Goal: Check status: Check status

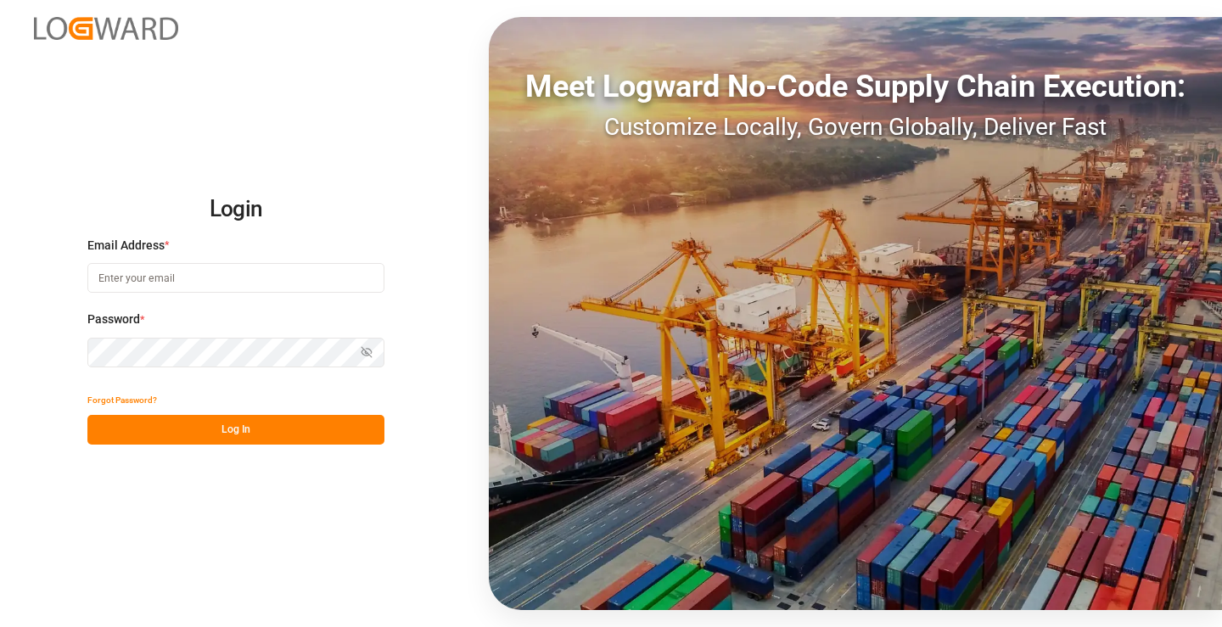
type input "[PERSON_NAME][EMAIL_ADDRESS][DOMAIN_NAME]"
click at [312, 422] on button "Log In" at bounding box center [235, 430] width 297 height 30
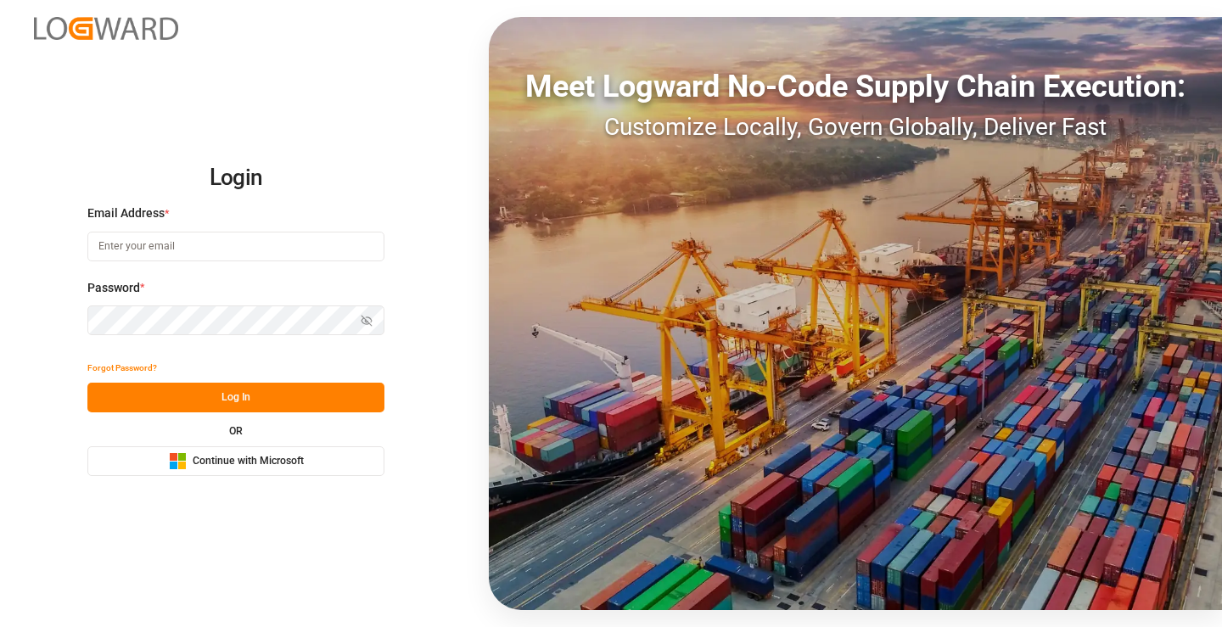
type input "[PERSON_NAME][EMAIL_ADDRESS][DOMAIN_NAME]"
click at [305, 397] on button "Log In" at bounding box center [235, 398] width 297 height 30
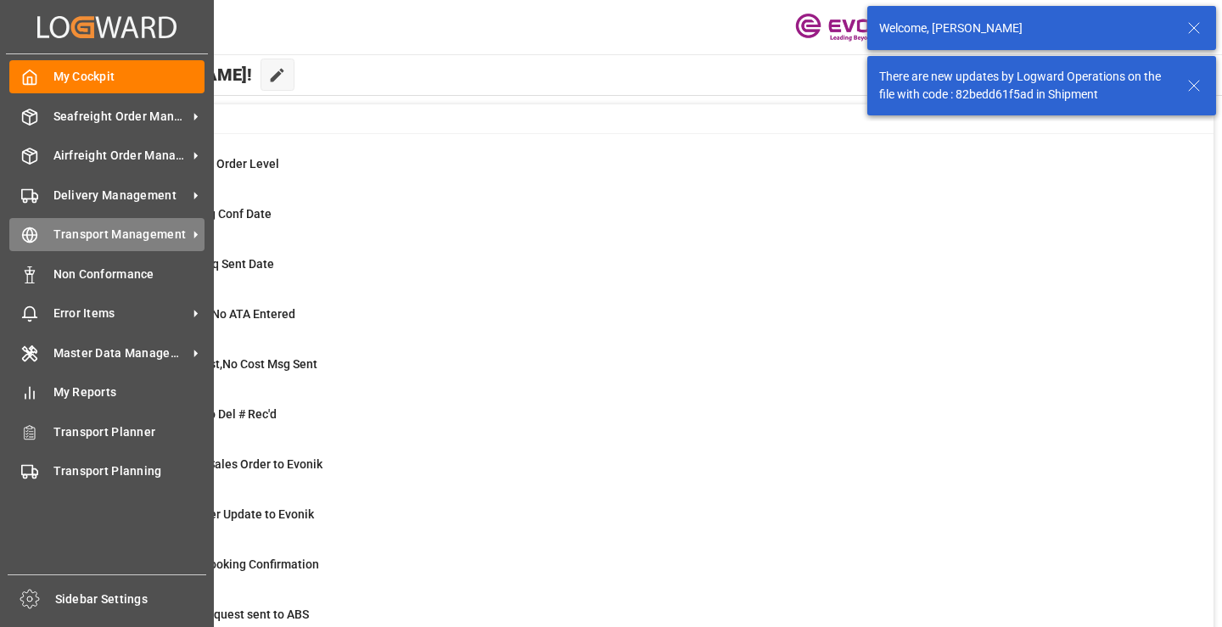
click at [56, 243] on span "Transport Management" at bounding box center [120, 235] width 134 height 18
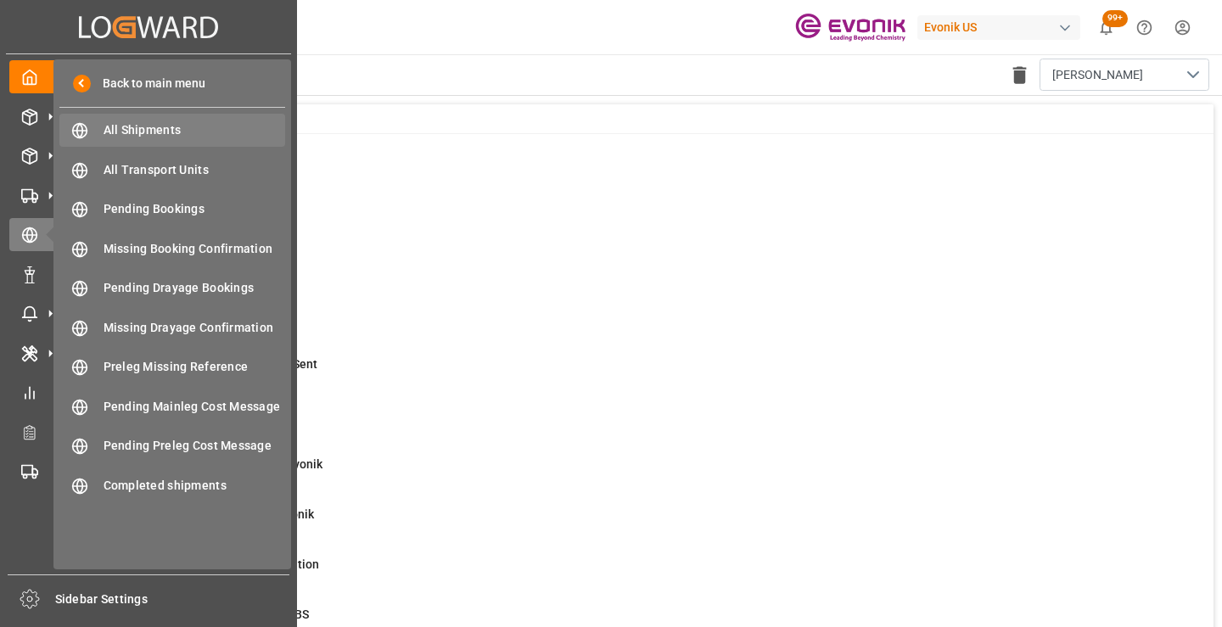
click at [151, 125] on span "All Shipments" at bounding box center [194, 130] width 182 height 18
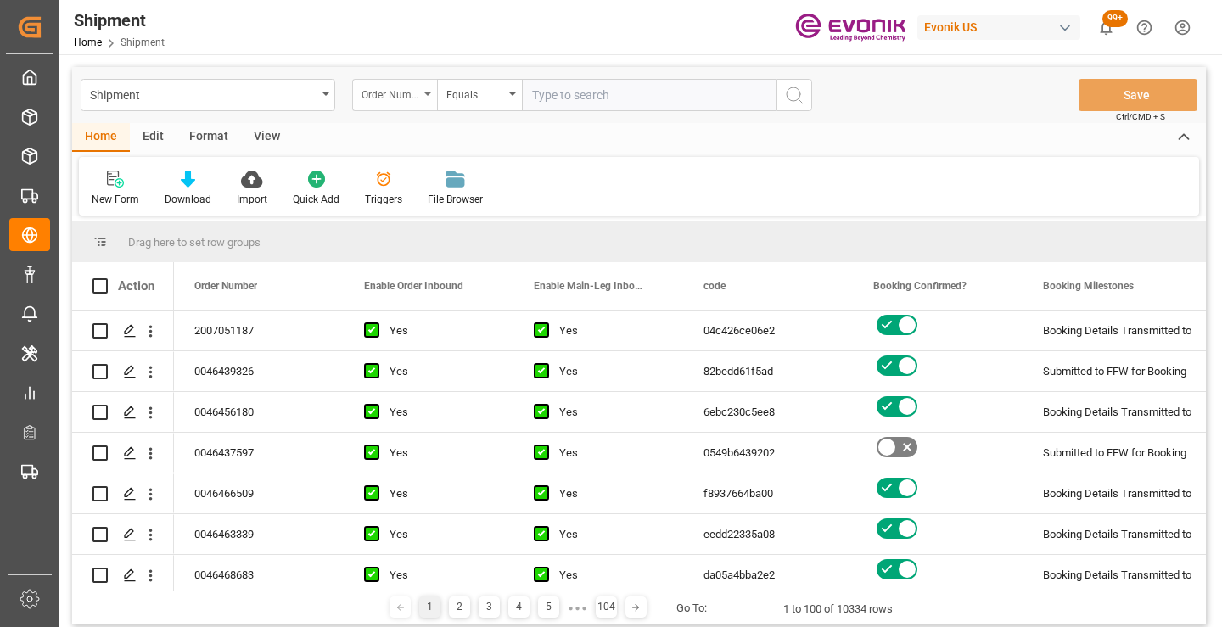
click at [409, 98] on div "Order Number" at bounding box center [390, 93] width 58 height 20
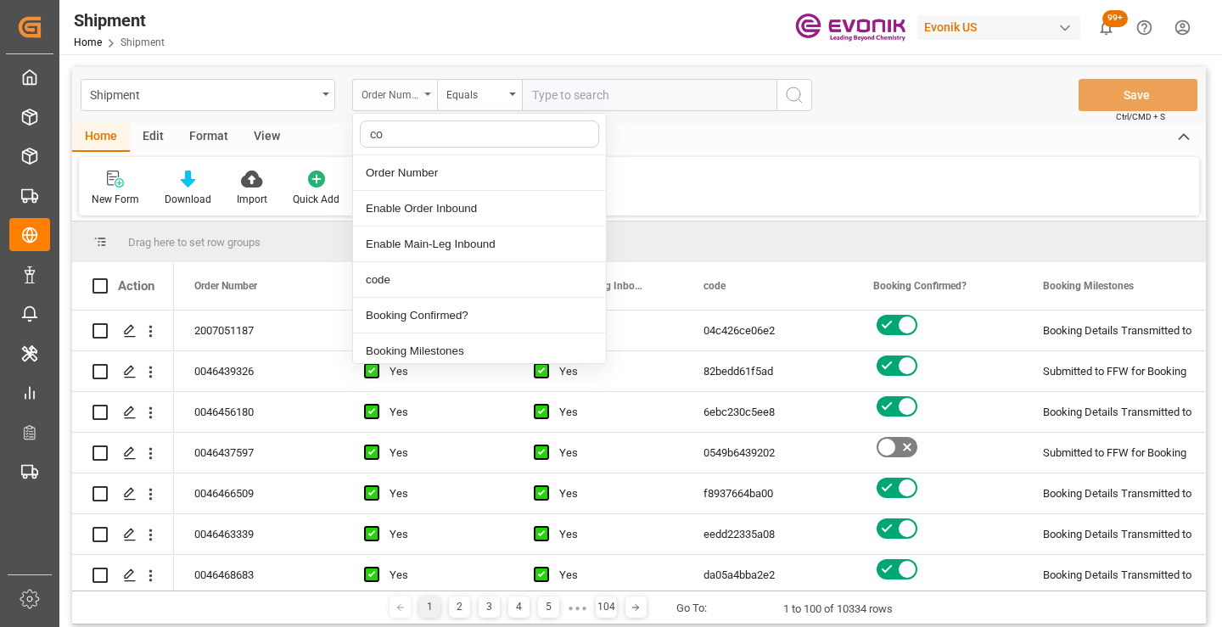
type input "cod"
click at [420, 176] on div "code" at bounding box center [479, 173] width 253 height 36
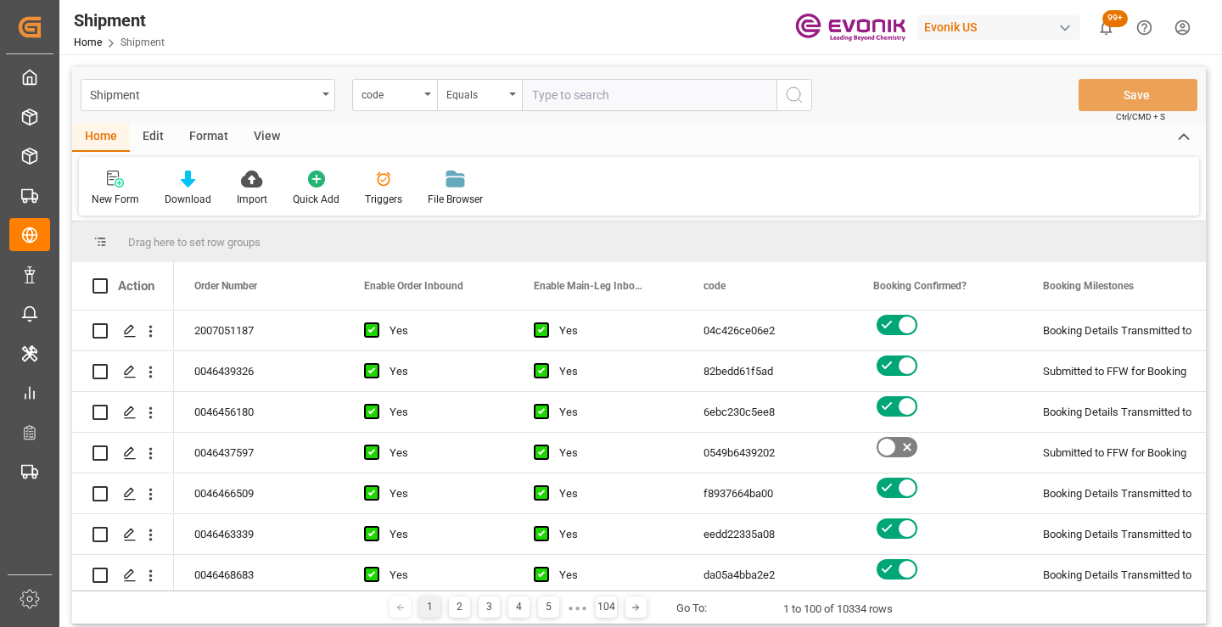
click at [586, 97] on input "text" at bounding box center [649, 95] width 254 height 32
paste input "eb2f11181148"
type input "eb2f11181148"
click at [783, 103] on button "search button" at bounding box center [794, 95] width 36 height 32
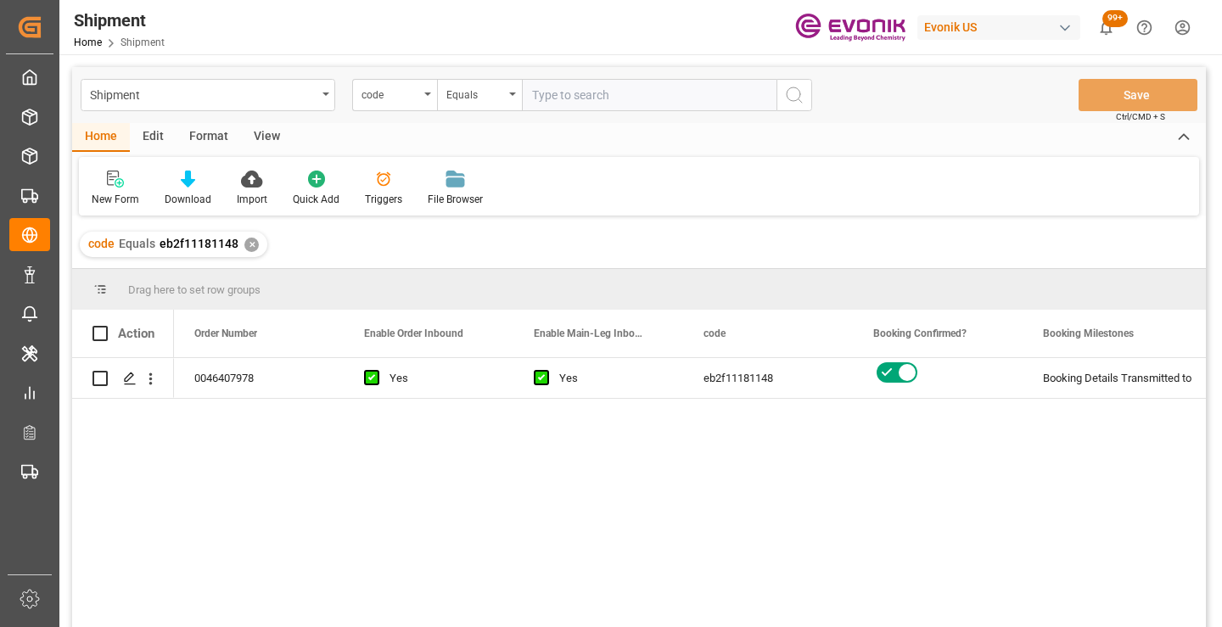
click at [547, 472] on div "0046407978 Yes Yes eb2f11181148 Booking Details Transmitted to SAP Active No" at bounding box center [689, 498] width 1031 height 280
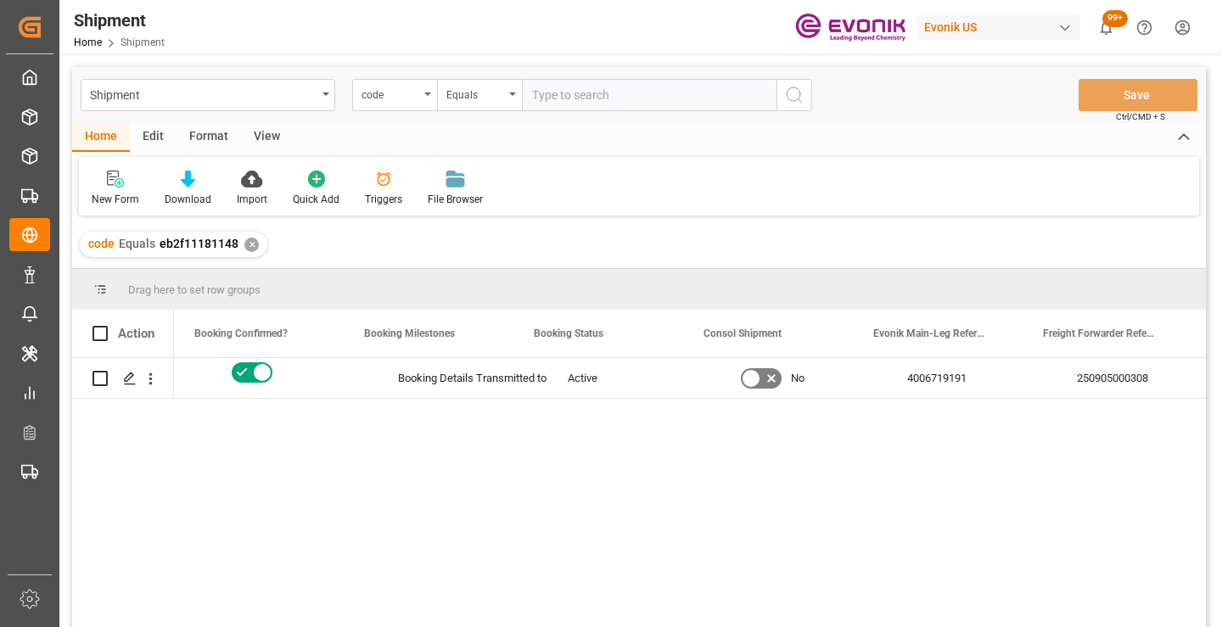
scroll to position [0, 679]
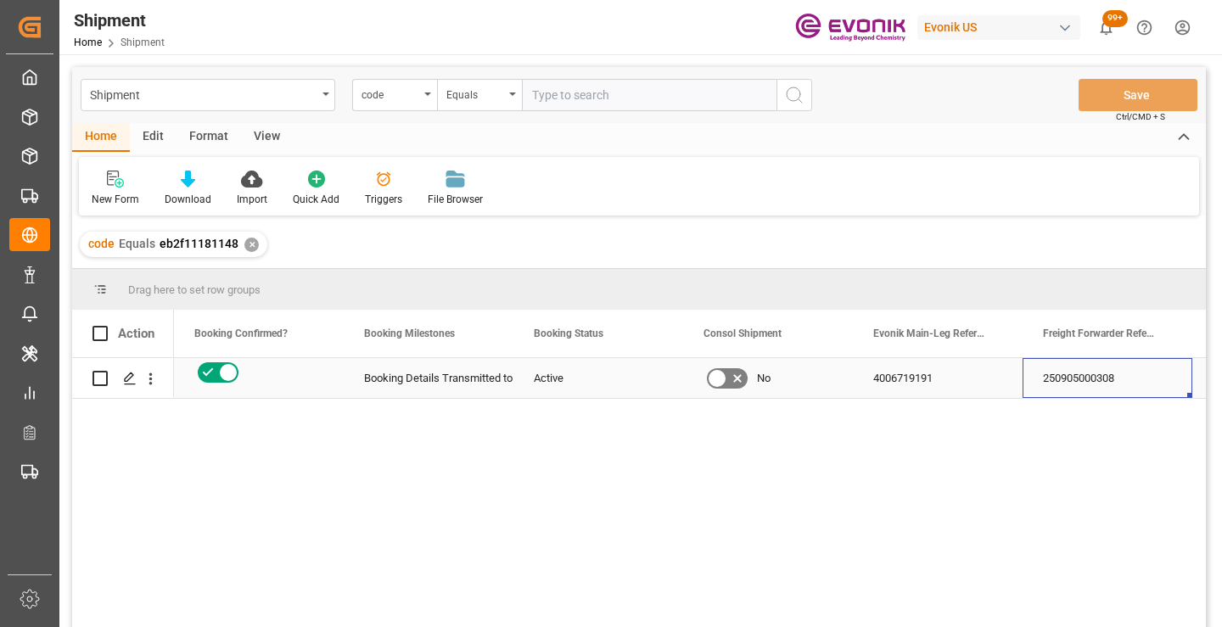
click at [1101, 389] on div "250905000308" at bounding box center [1107, 378] width 170 height 40
click at [247, 243] on div "✕" at bounding box center [251, 245] width 14 height 14
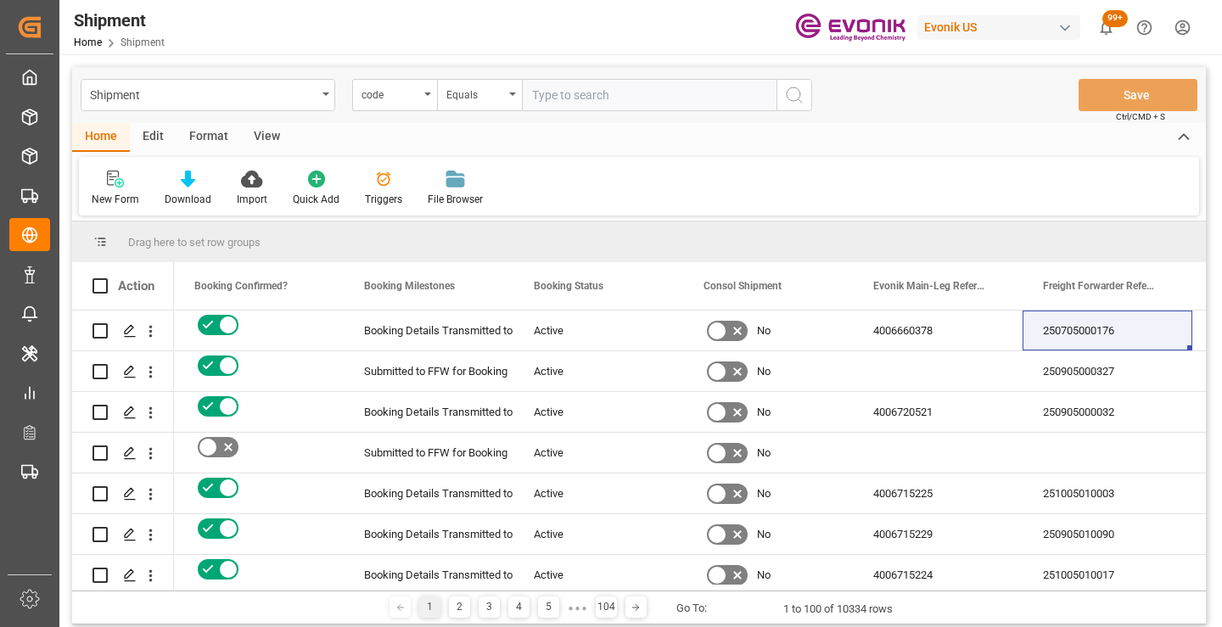
click at [610, 95] on input "text" at bounding box center [649, 95] width 254 height 32
paste input "36e6ea6de96e"
type input "36e6ea6de96e"
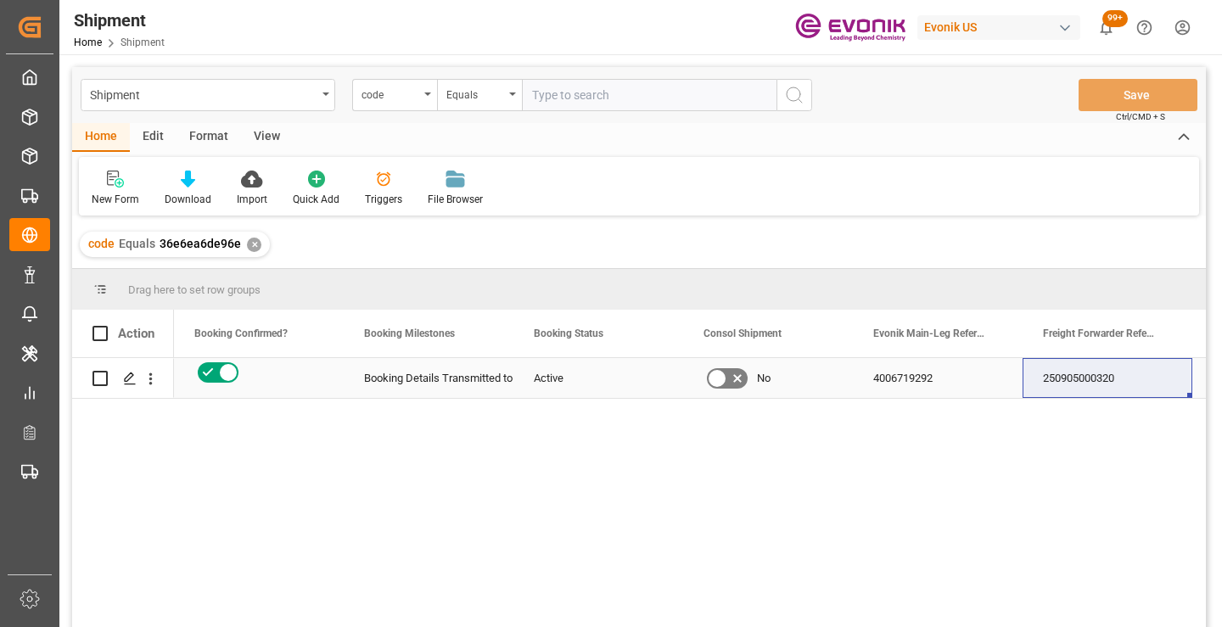
click at [1118, 371] on div "250905000320" at bounding box center [1107, 378] width 170 height 40
click at [253, 245] on div "✕" at bounding box center [254, 245] width 14 height 14
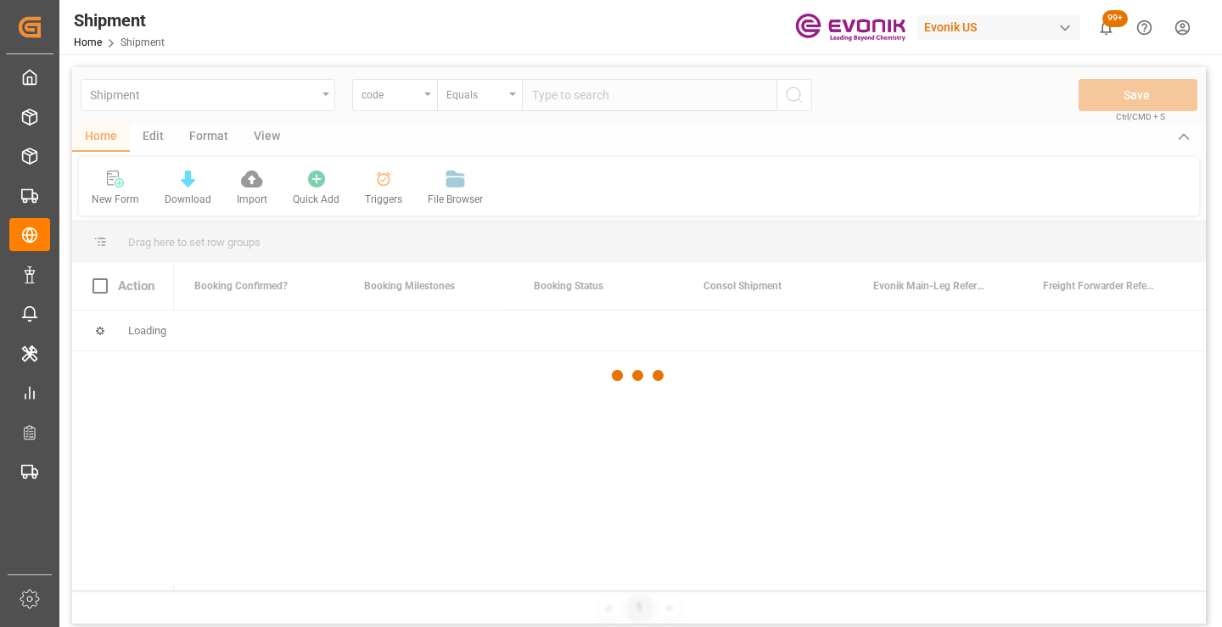
click at [608, 100] on div at bounding box center [638, 375] width 1133 height 617
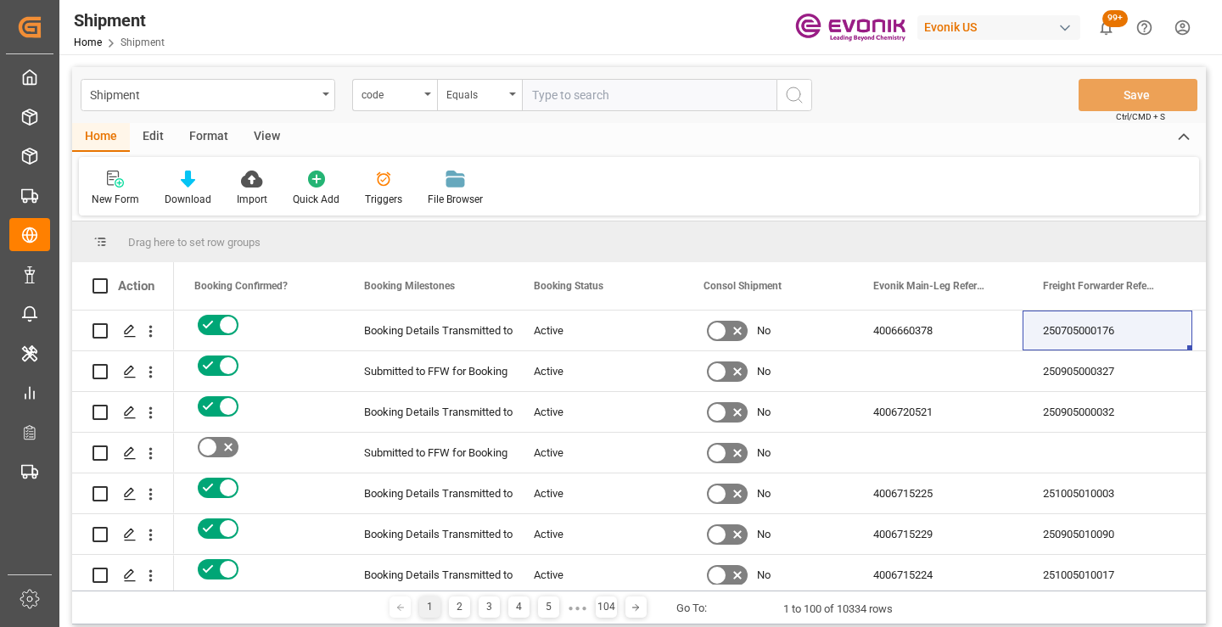
click at [608, 100] on input "text" at bounding box center [649, 95] width 254 height 32
paste input "7f8a36da5ba8"
type input "7f8a36da5ba8"
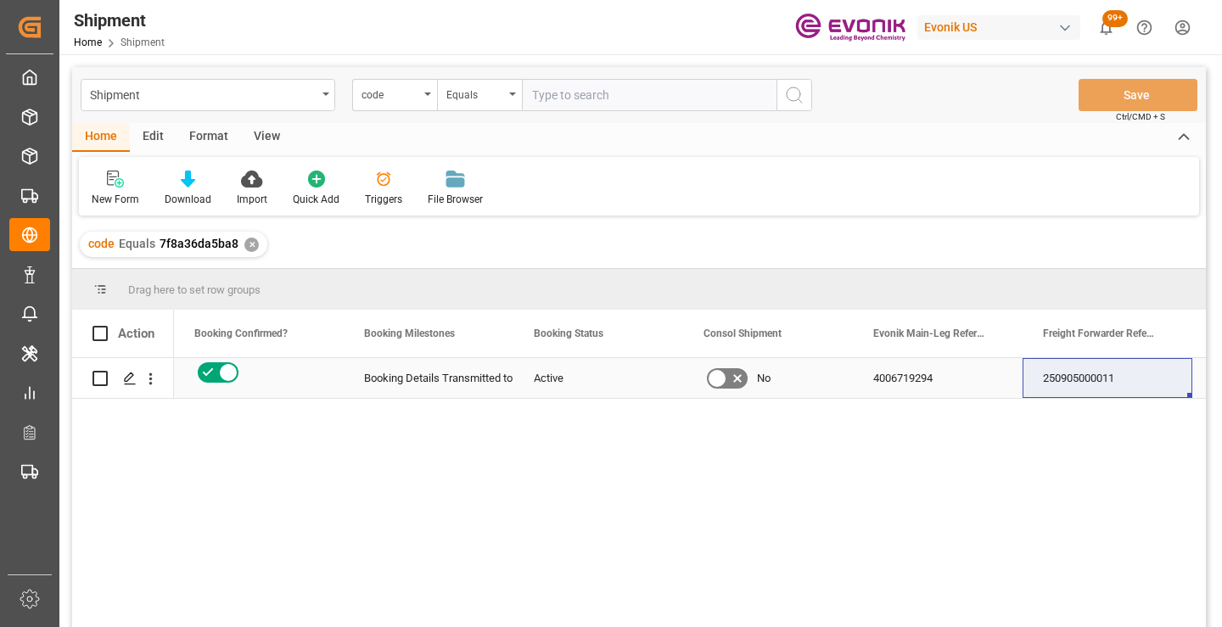
click at [1086, 382] on div "250905000011" at bounding box center [1107, 378] width 170 height 40
click at [250, 243] on div "✕" at bounding box center [251, 245] width 14 height 14
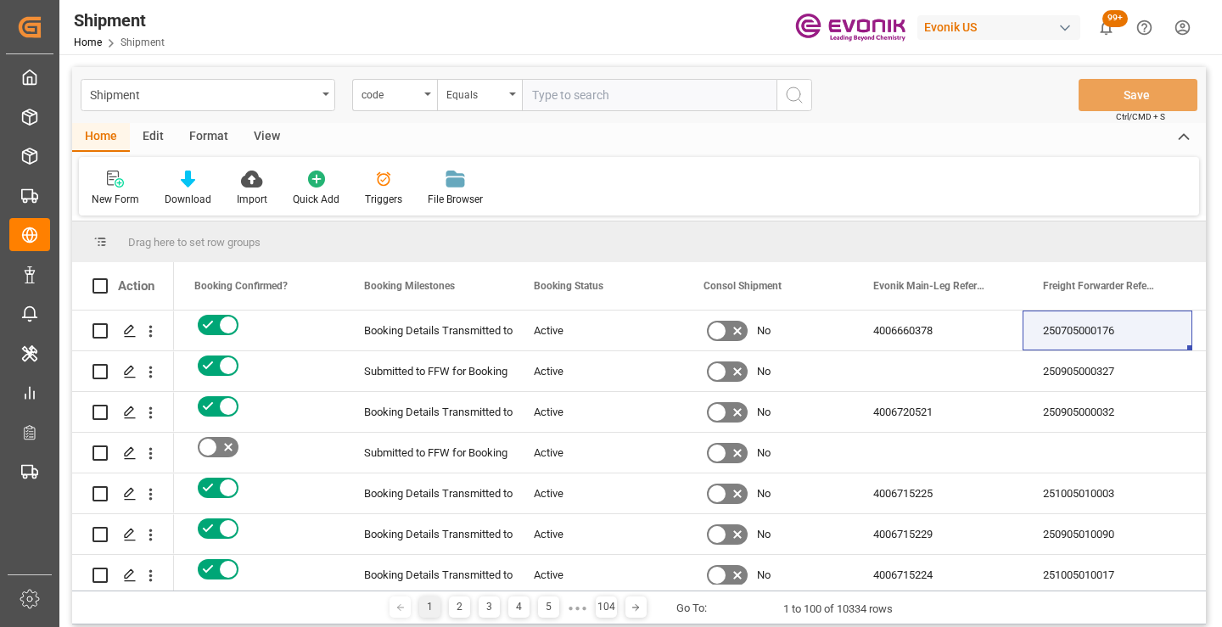
click at [600, 101] on input "text" at bounding box center [649, 95] width 254 height 32
paste input "bc7401c711a2"
type input "bc7401c711a2"
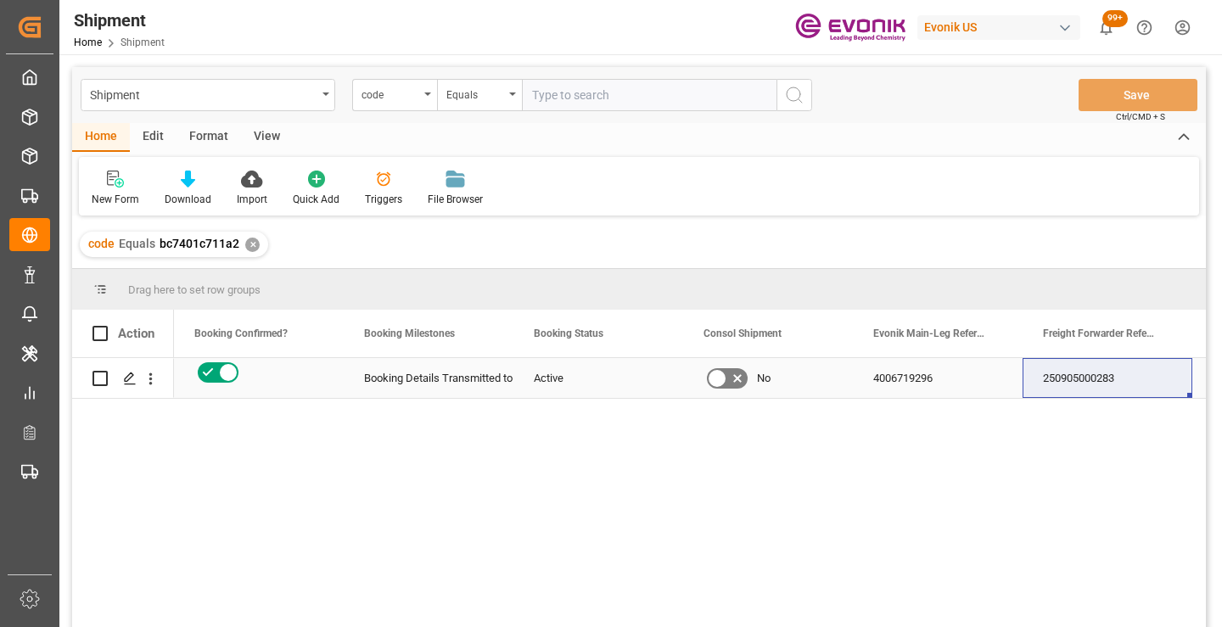
click at [1077, 382] on div "250905000283" at bounding box center [1107, 378] width 170 height 40
click at [250, 249] on div "✕" at bounding box center [252, 245] width 14 height 14
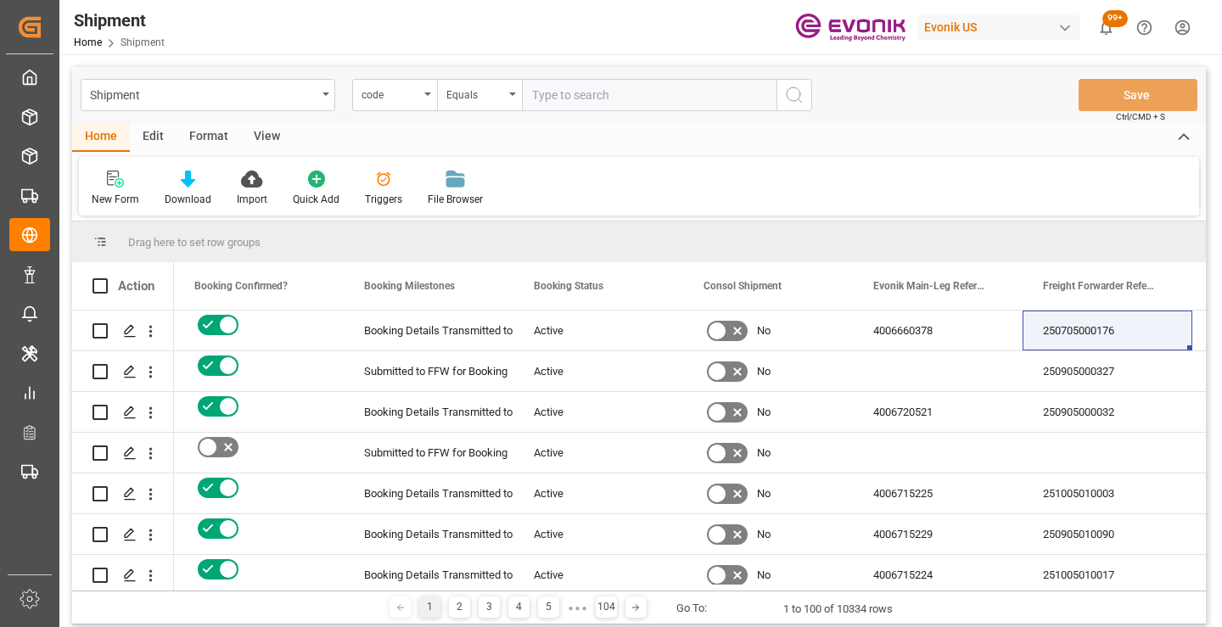
click at [631, 95] on input "text" at bounding box center [649, 95] width 254 height 32
paste input "2f53b01c265a"
type input "2f53b01c265a"
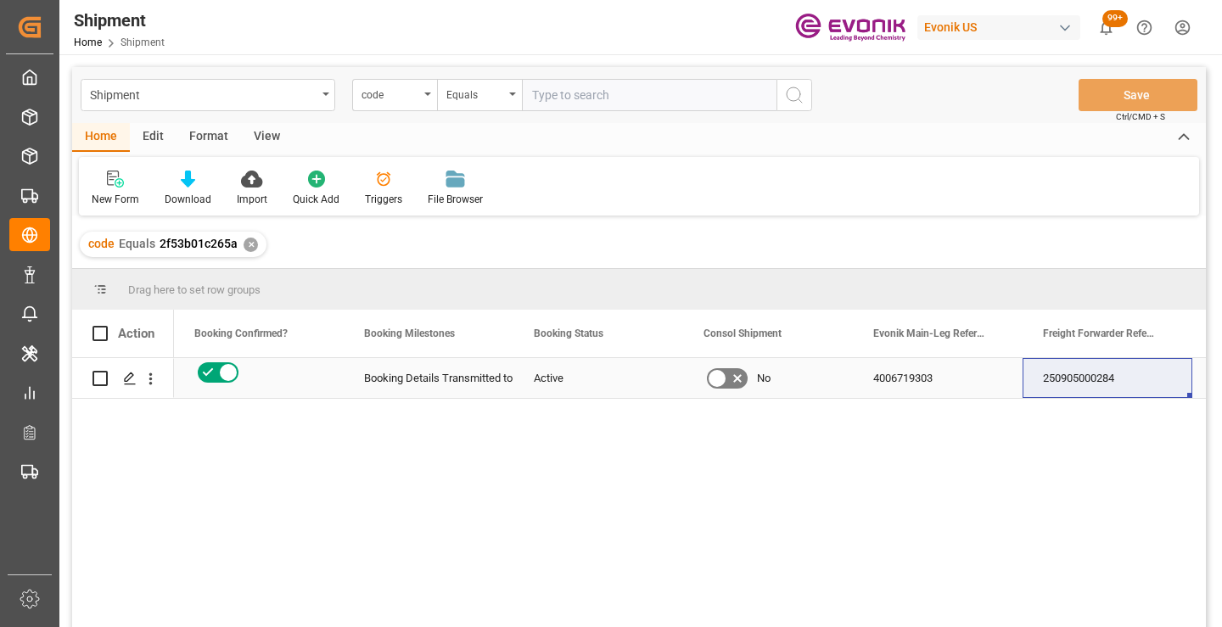
click at [1077, 380] on div "250905000284" at bounding box center [1107, 378] width 170 height 40
click at [248, 245] on div "✕" at bounding box center [250, 245] width 14 height 14
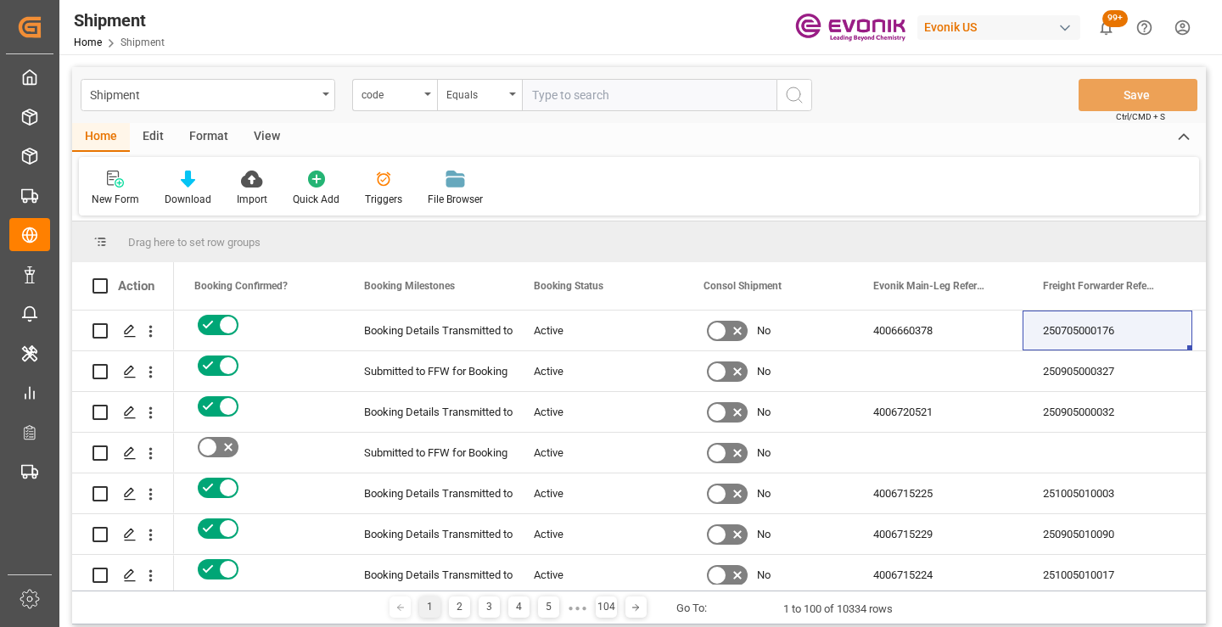
click at [674, 96] on input "text" at bounding box center [649, 95] width 254 height 32
paste input "e498b0d3b05c"
type input "e498b0d3b05c"
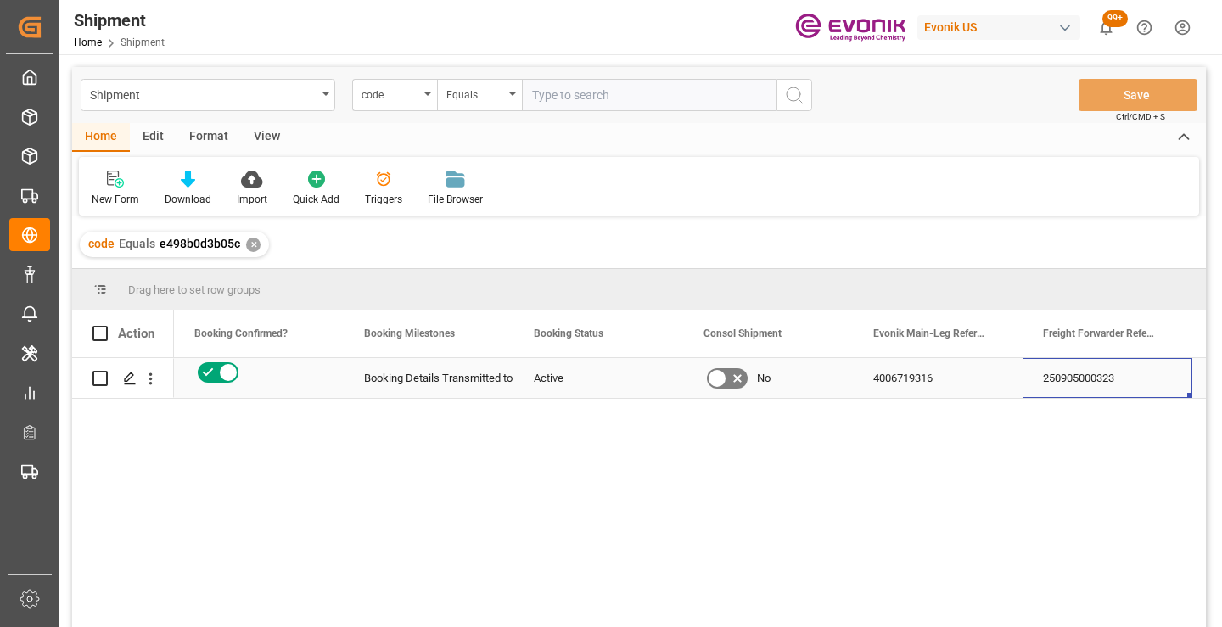
click at [1092, 383] on div "250905000323" at bounding box center [1107, 378] width 170 height 40
click at [251, 243] on div "✕" at bounding box center [253, 245] width 14 height 14
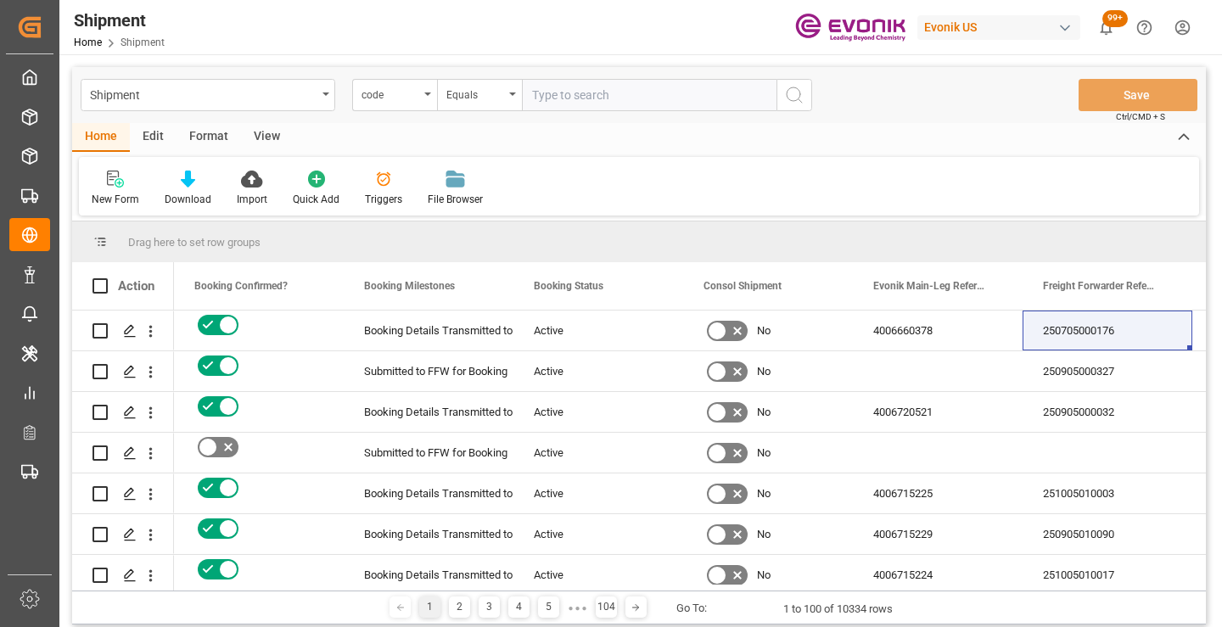
click at [612, 98] on input "text" at bounding box center [649, 95] width 254 height 32
paste input "4cbd6c88fafb"
type input "4cbd6c88fafb"
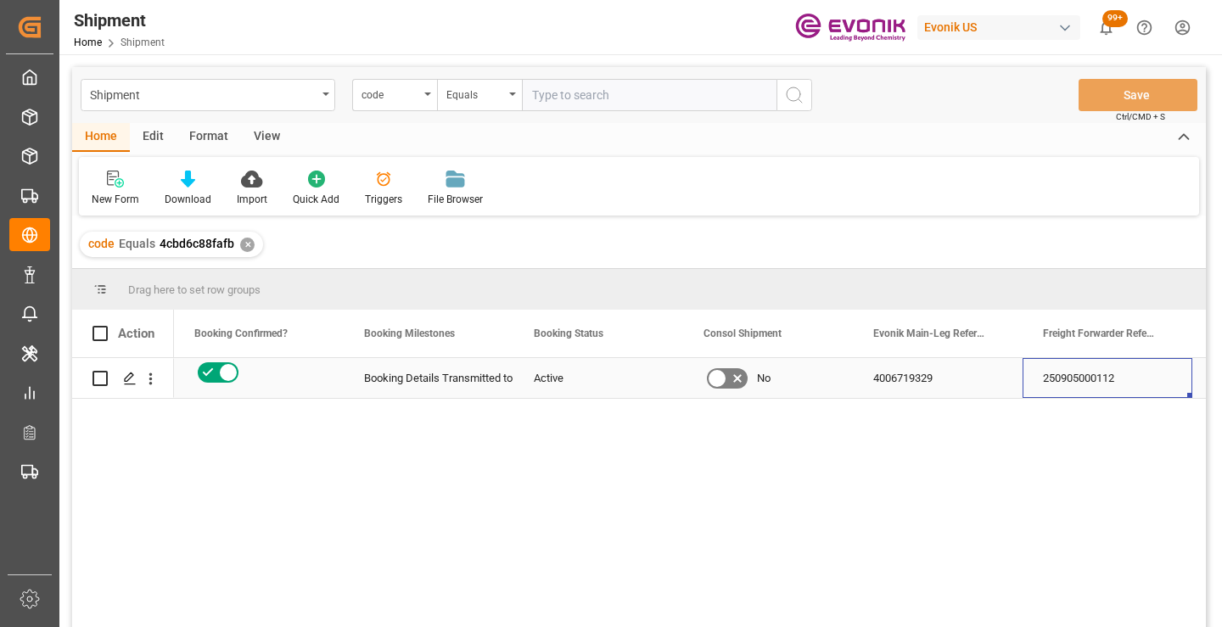
click at [1106, 381] on div "250905000112" at bounding box center [1107, 378] width 170 height 40
click at [243, 243] on div "✕" at bounding box center [247, 245] width 14 height 14
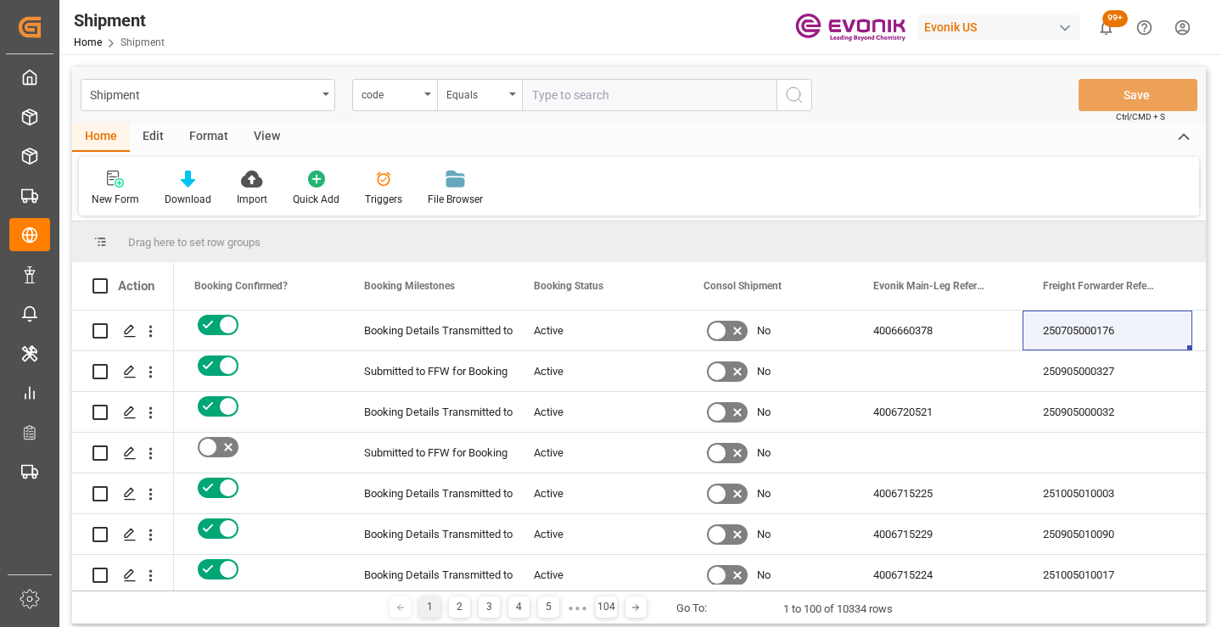
click at [607, 87] on input "text" at bounding box center [649, 95] width 254 height 32
paste input "22a0e4839d23"
type input "22a0e4839d23"
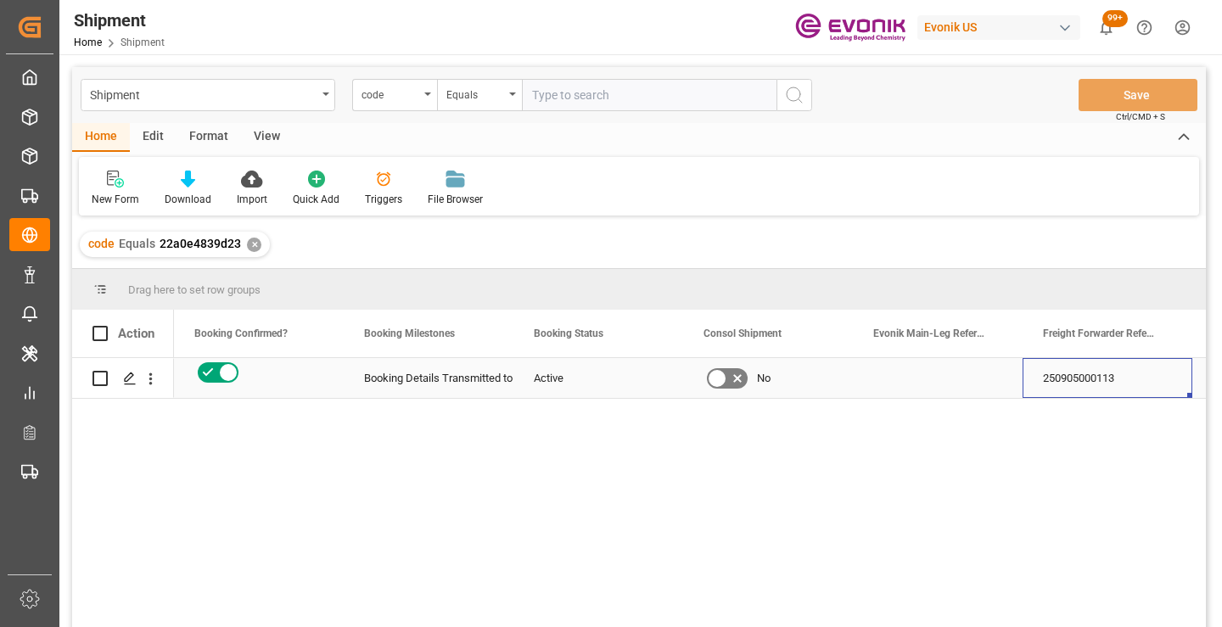
click at [1083, 383] on div "250905000113" at bounding box center [1107, 378] width 170 height 40
click at [249, 248] on div "✕" at bounding box center [254, 245] width 14 height 14
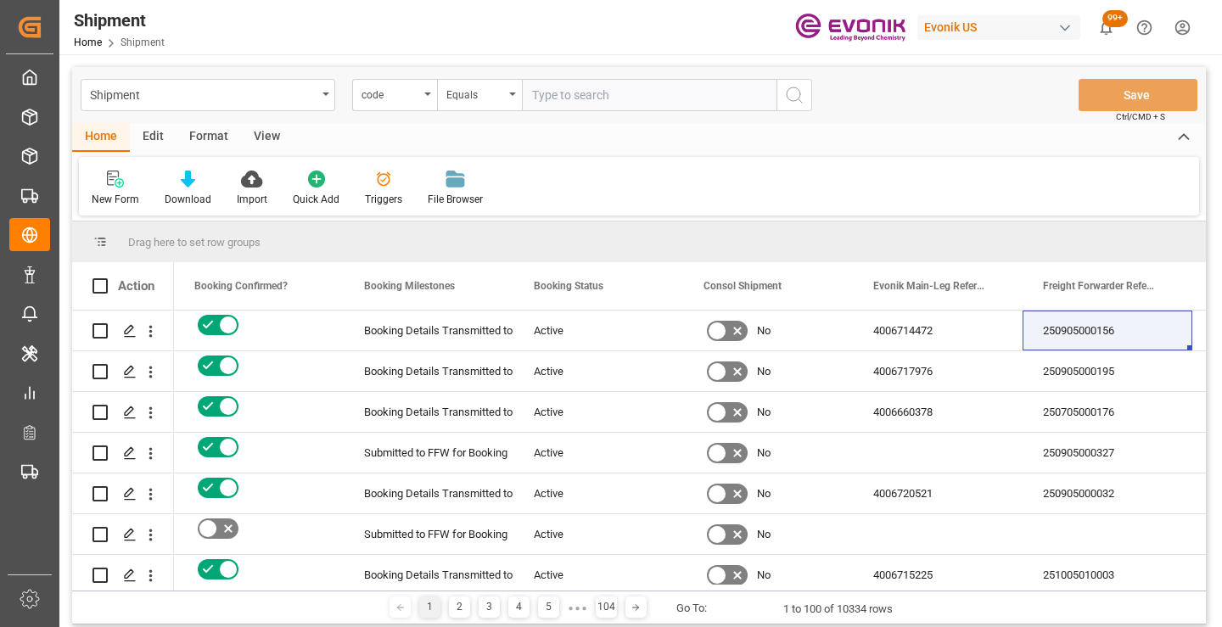
click at [679, 95] on input "text" at bounding box center [649, 95] width 254 height 32
paste input "84ed03943447"
type input "84ed03943447"
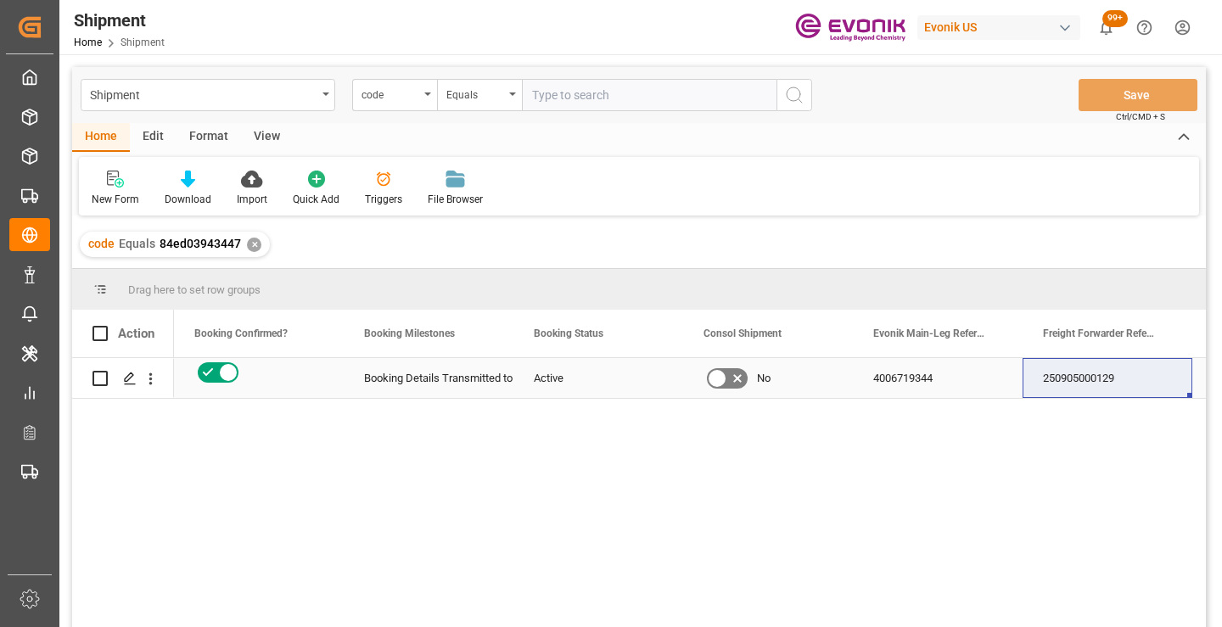
click at [1071, 379] on div "250905000129" at bounding box center [1107, 378] width 170 height 40
click at [1092, 379] on div "250905000129" at bounding box center [1107, 378] width 170 height 40
click at [250, 245] on div "✕" at bounding box center [254, 245] width 14 height 14
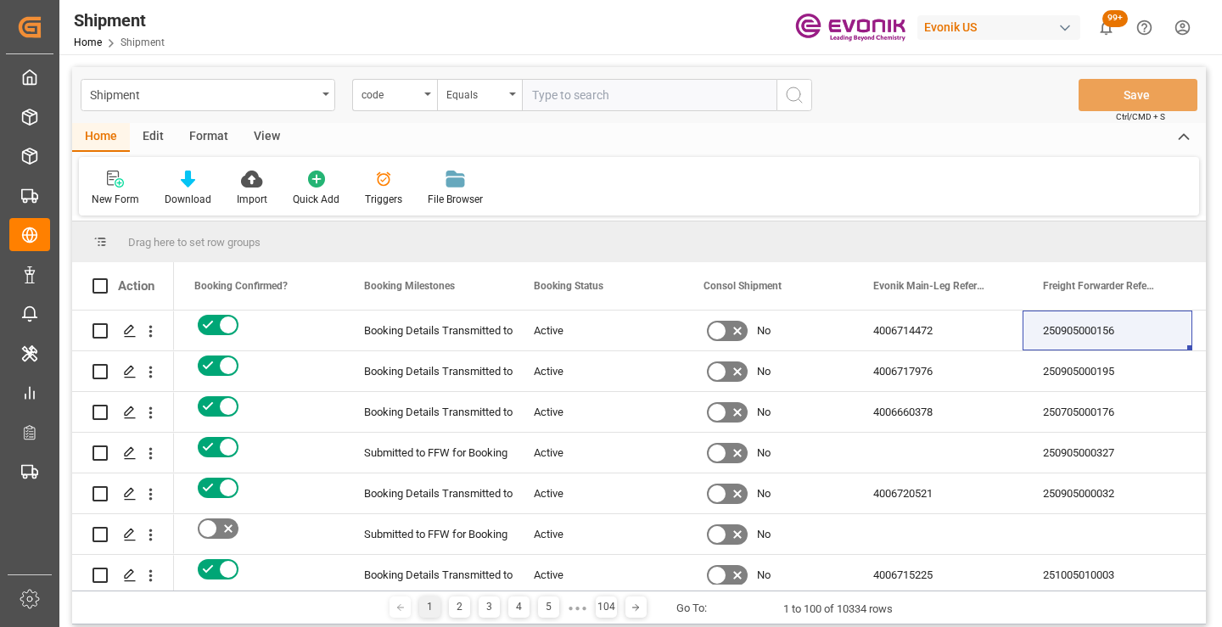
click at [607, 90] on input "text" at bounding box center [649, 95] width 254 height 32
paste input "647498f21302"
type input "647498f21302"
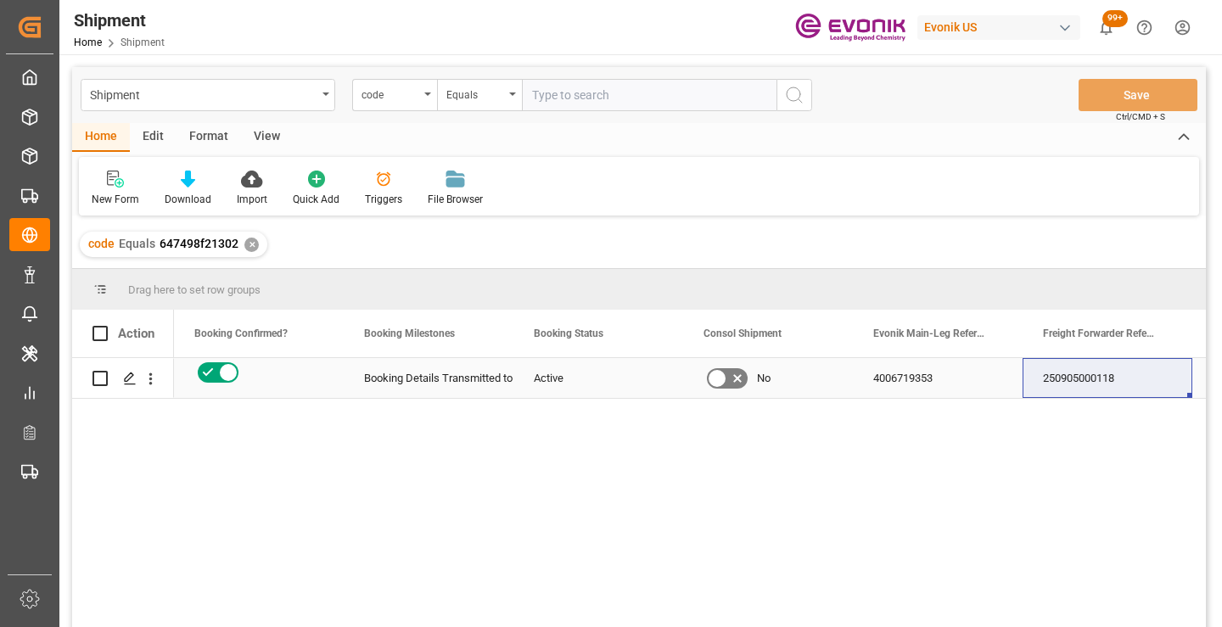
click at [1085, 381] on div "250905000118" at bounding box center [1107, 378] width 170 height 40
click at [246, 244] on div "✕" at bounding box center [251, 245] width 14 height 14
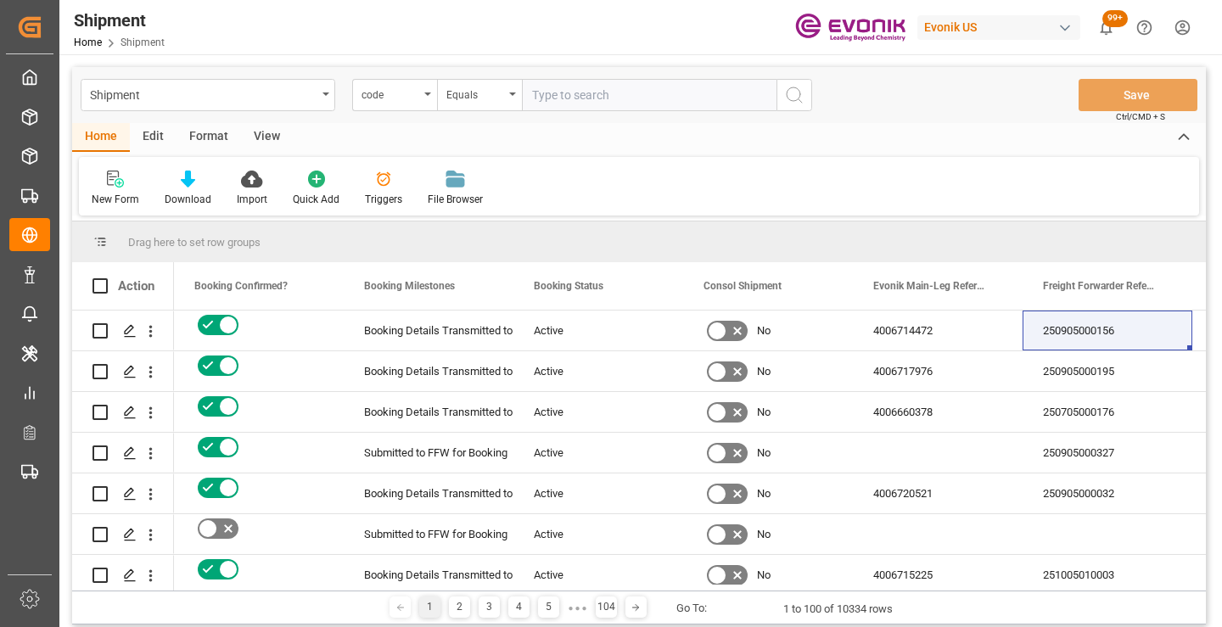
click at [612, 98] on input "text" at bounding box center [649, 95] width 254 height 32
paste input "ae3e150c849a"
type input "ae3e150c849a"
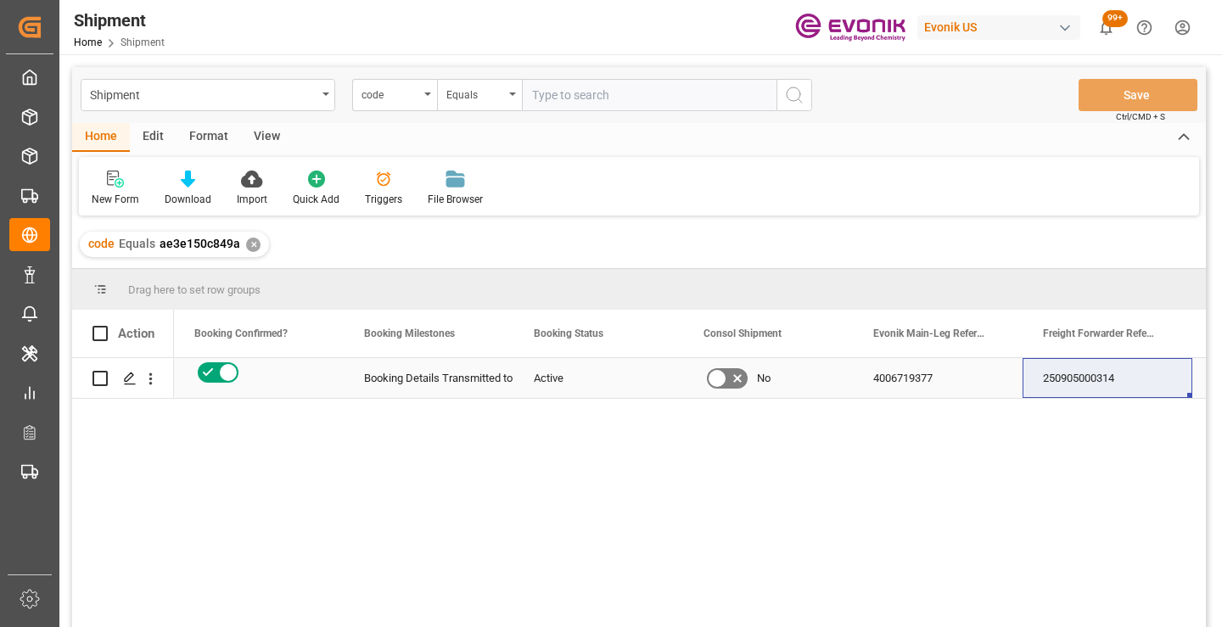
click at [1064, 373] on div "250905000314" at bounding box center [1107, 378] width 170 height 40
click at [253, 248] on div "✕" at bounding box center [253, 245] width 14 height 14
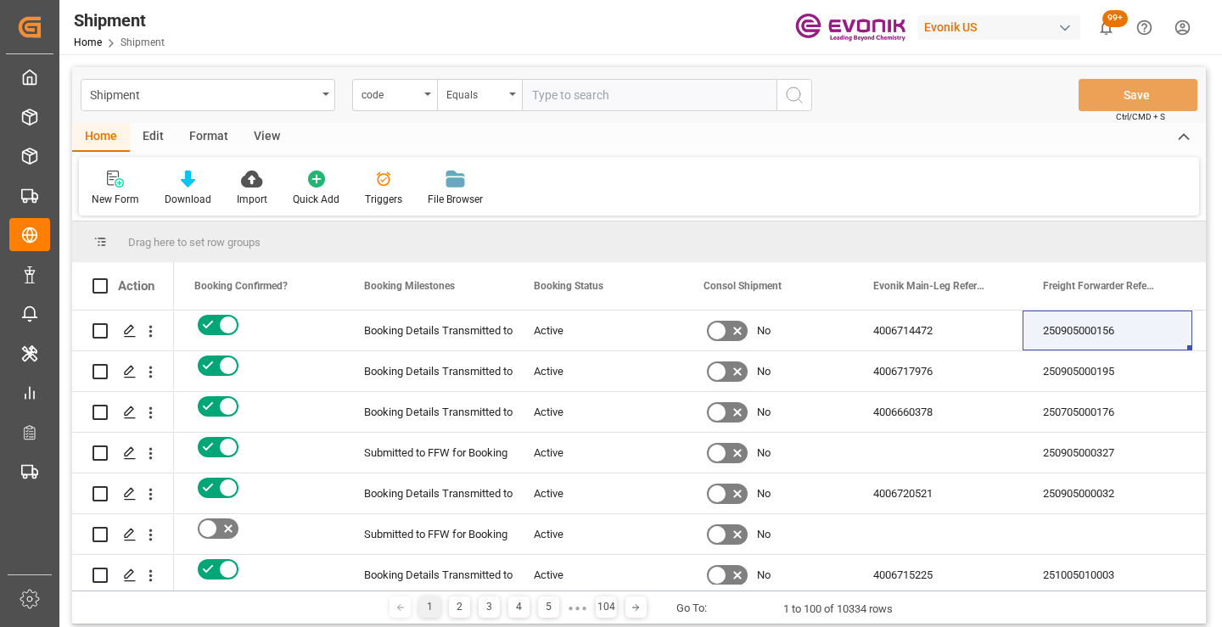
click at [617, 95] on input "text" at bounding box center [649, 95] width 254 height 32
paste input "4d12279ef2ac"
type input "4d12279ef2ac"
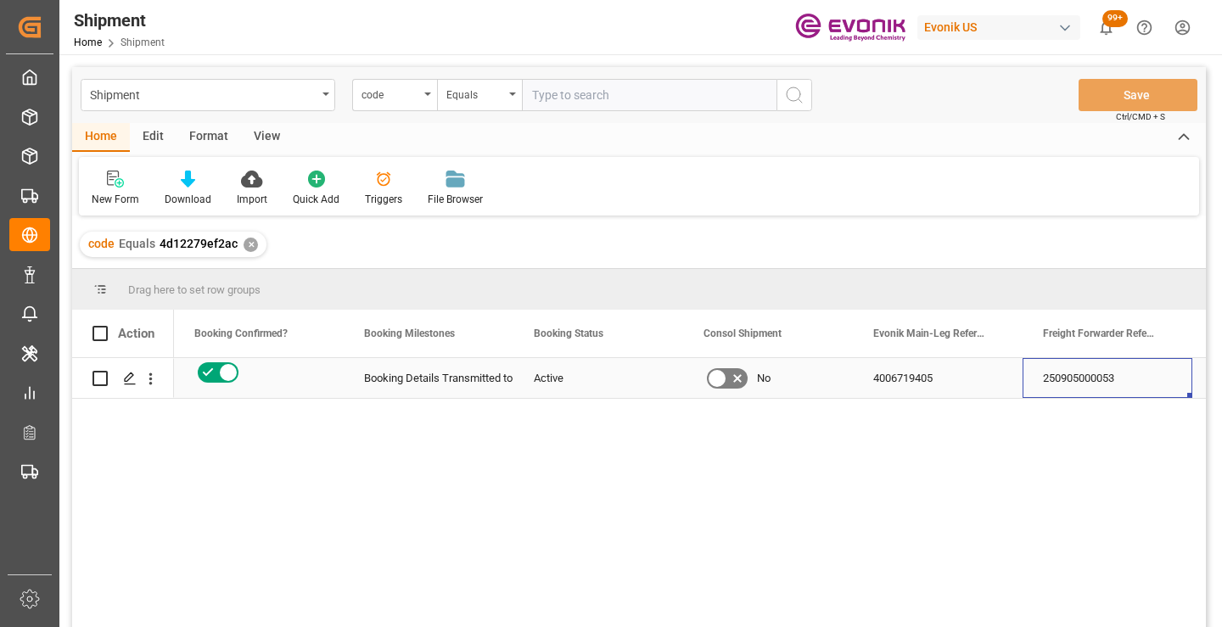
click at [1082, 388] on div "250905000053" at bounding box center [1107, 378] width 170 height 40
click at [247, 245] on div "✕" at bounding box center [250, 245] width 14 height 14
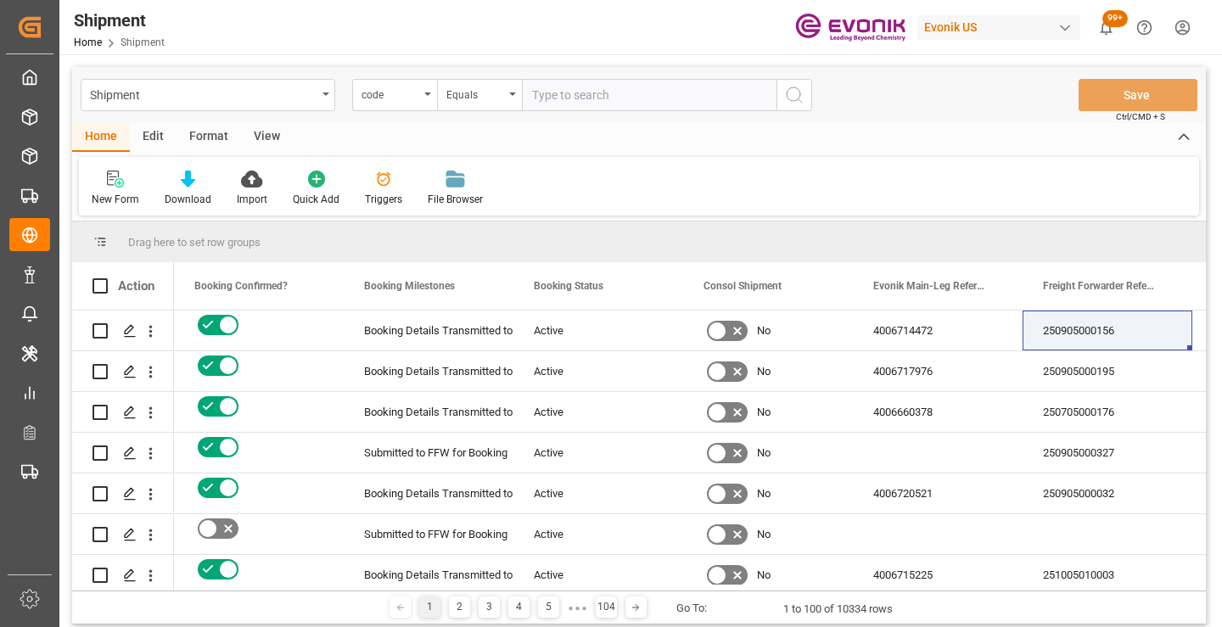
click at [601, 92] on input "text" at bounding box center [649, 95] width 254 height 32
paste input "f05794d7d2e4"
type input "f05794d7d2e4"
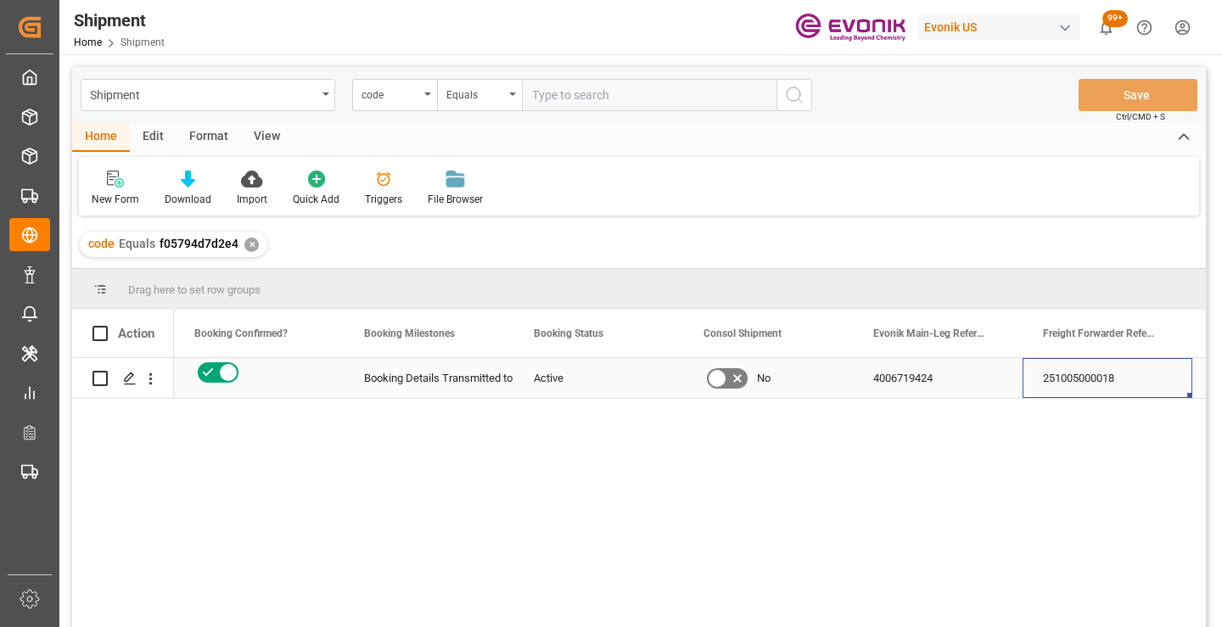
click at [1064, 387] on div "251005000018" at bounding box center [1107, 378] width 170 height 40
click at [245, 243] on div "✕" at bounding box center [251, 245] width 14 height 14
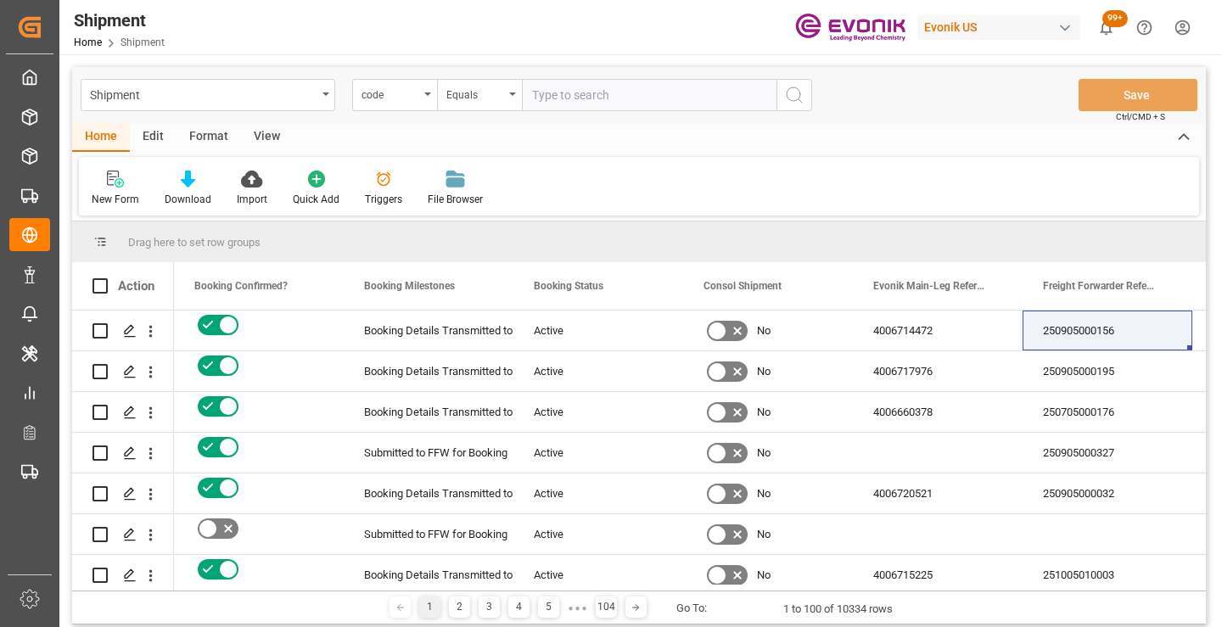
click at [605, 98] on input "text" at bounding box center [649, 95] width 254 height 32
paste input "77804118685b"
type input "77804118685b"
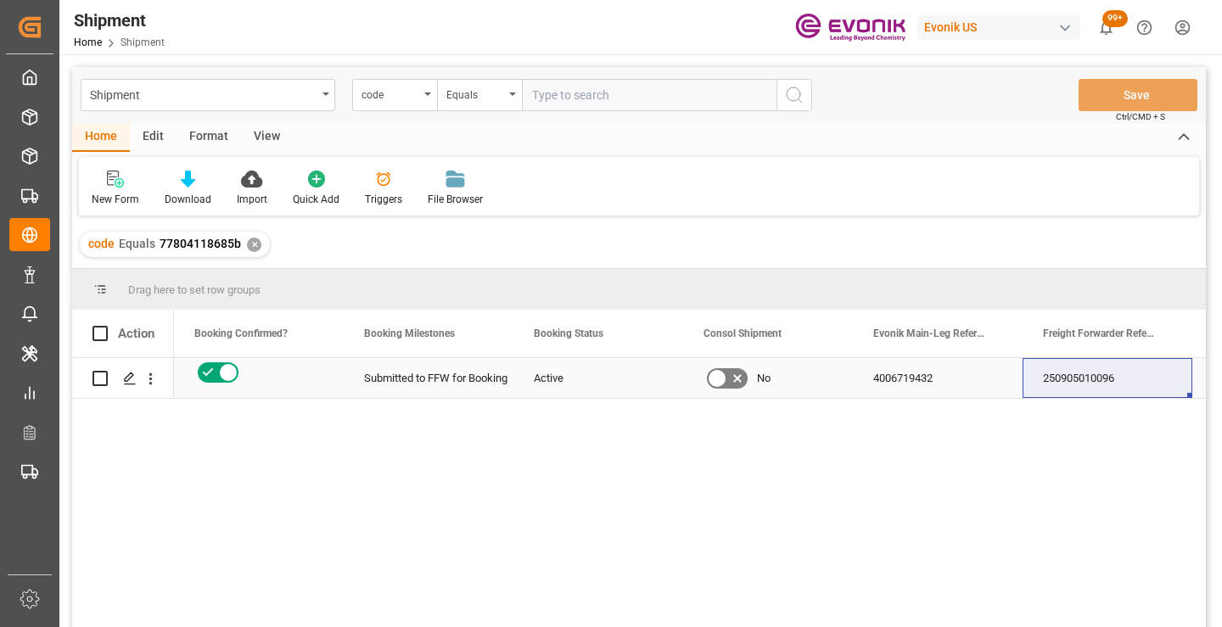
click at [1077, 369] on div "250905010096" at bounding box center [1107, 378] width 170 height 40
click at [247, 238] on div "code Equals 77804118685b ✕" at bounding box center [175, 244] width 190 height 25
click at [249, 247] on div "✕" at bounding box center [254, 245] width 14 height 14
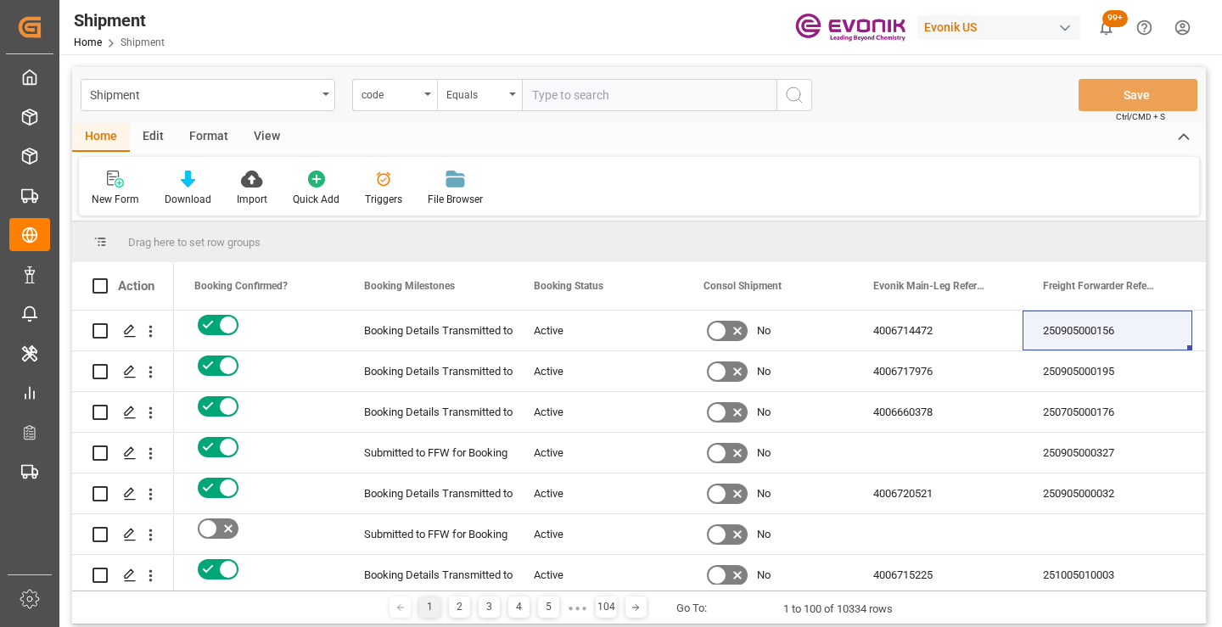
click at [616, 99] on input "text" at bounding box center [649, 95] width 254 height 32
paste input "3025edcffeb6"
type input "3025edcffeb6"
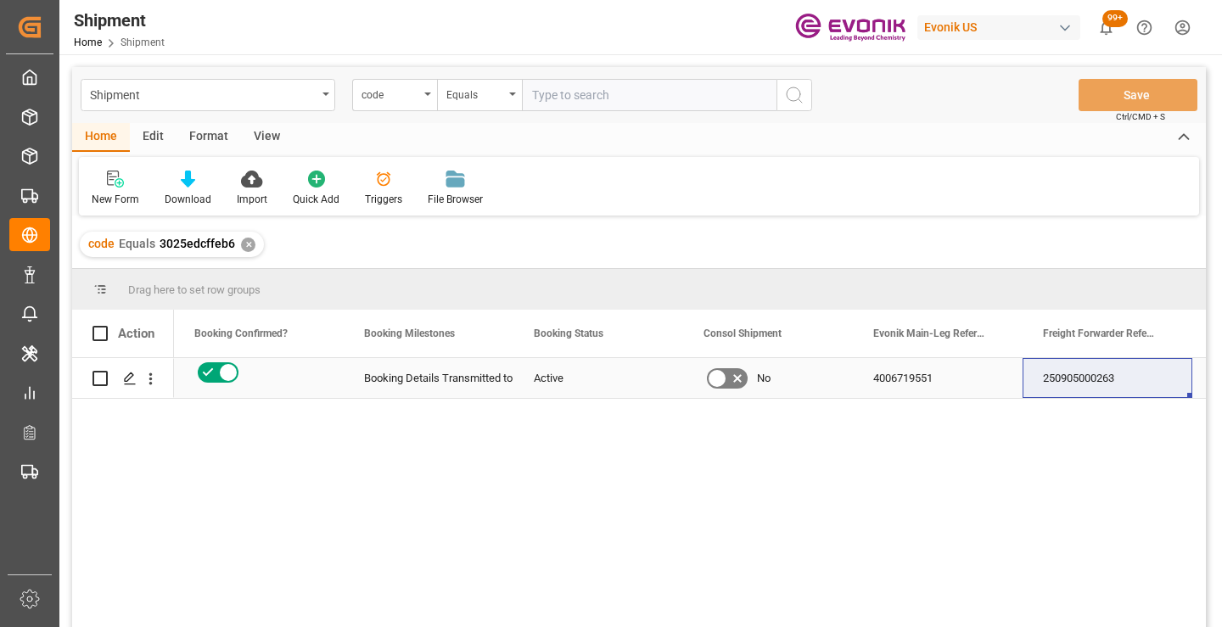
click at [1095, 386] on div "250905000263" at bounding box center [1107, 378] width 170 height 40
click at [243, 243] on div "✕" at bounding box center [248, 245] width 14 height 14
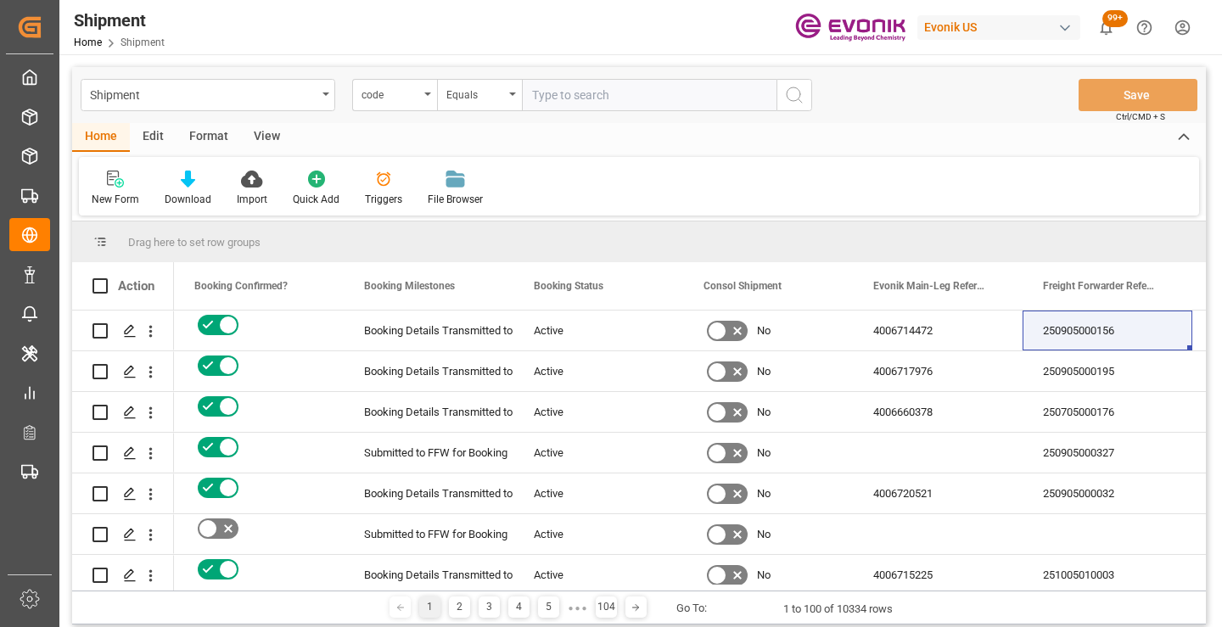
click at [619, 97] on input "text" at bounding box center [649, 95] width 254 height 32
paste input "bf9b3d46a875"
type input "bf9b3d46a875"
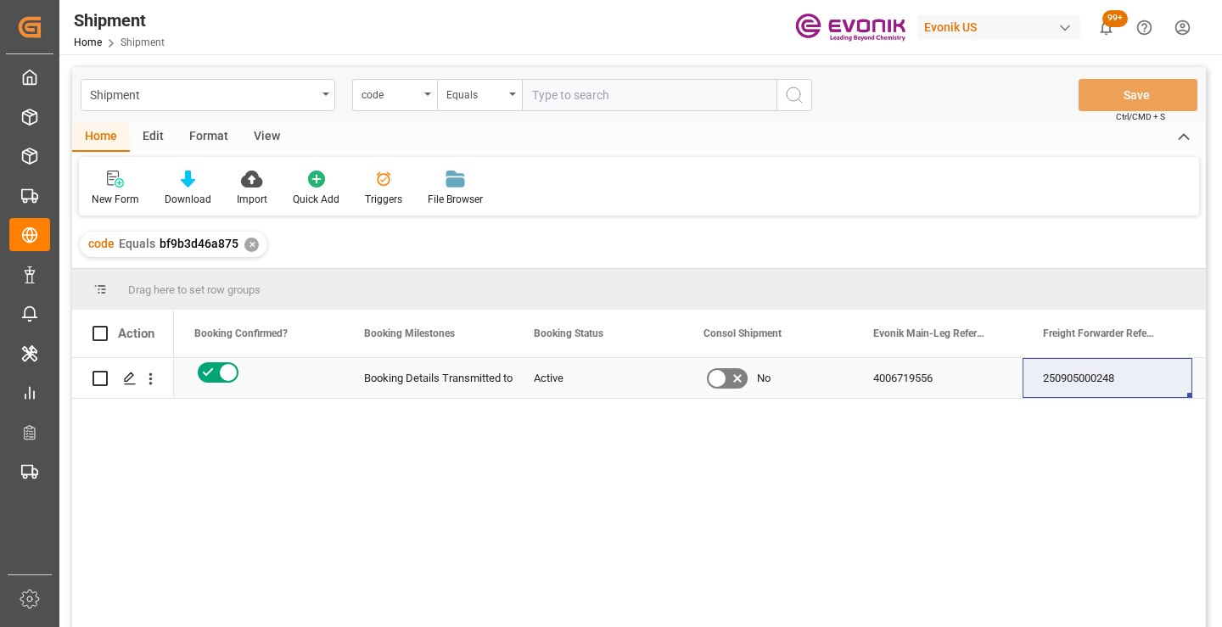
click at [1086, 379] on div "250905000248" at bounding box center [1107, 378] width 170 height 40
click at [249, 248] on div "✕" at bounding box center [251, 245] width 14 height 14
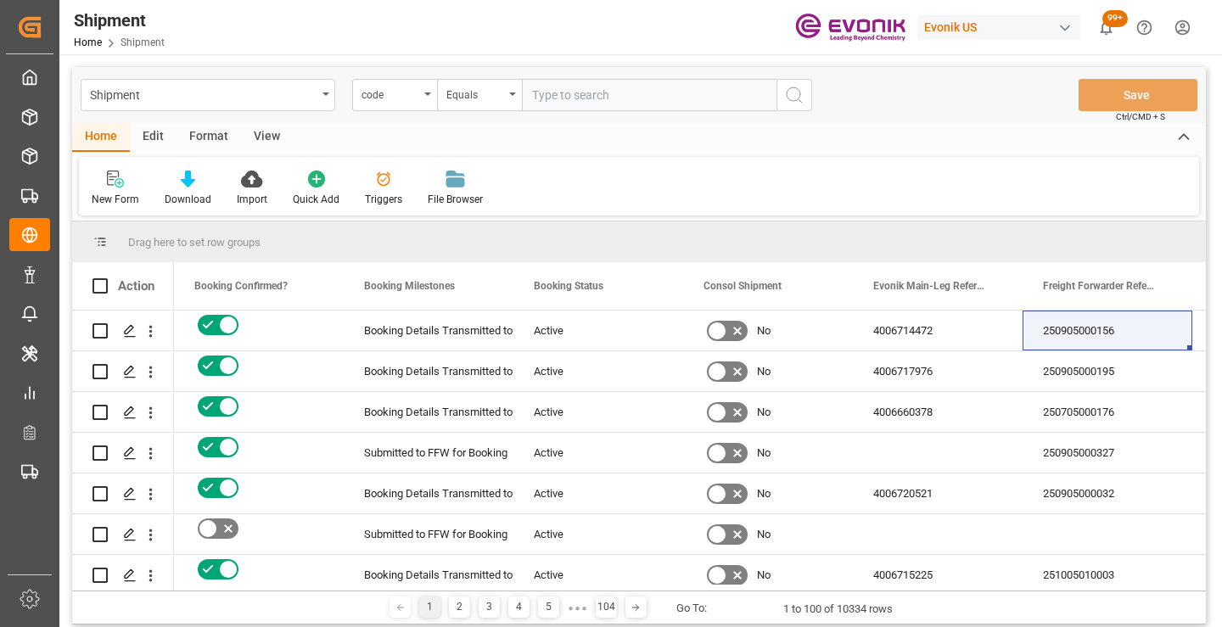
click at [647, 91] on input "text" at bounding box center [649, 95] width 254 height 32
paste input "92a752743fb0"
type input "92a752743fb0"
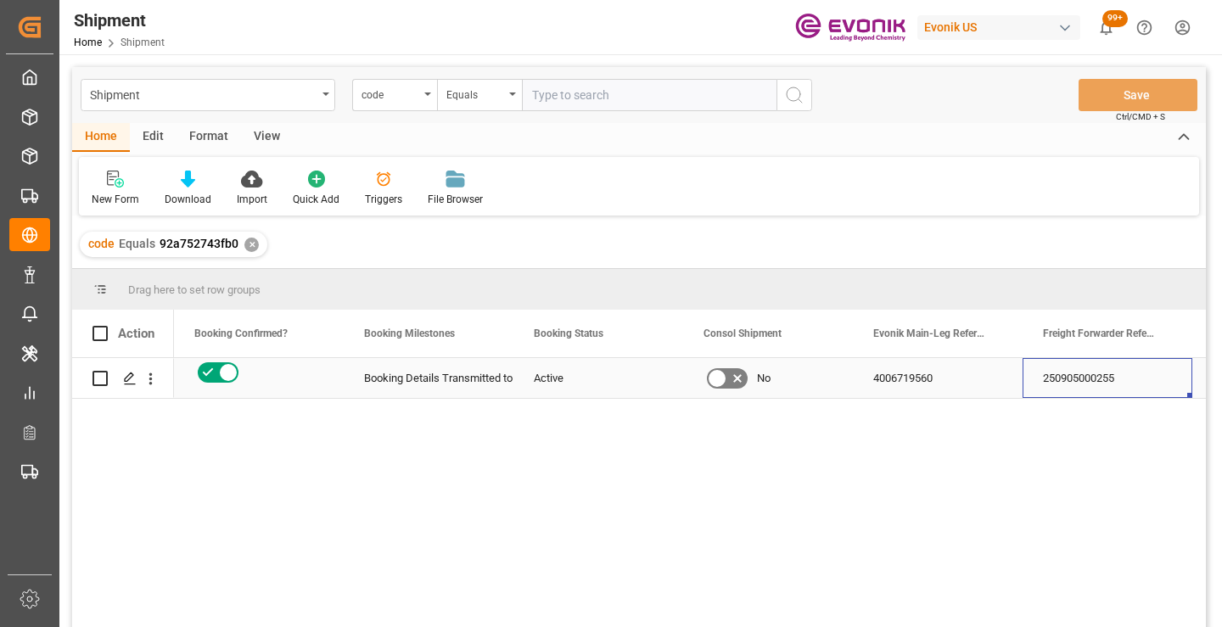
click at [1071, 386] on div "250905000255" at bounding box center [1107, 378] width 170 height 40
click at [247, 244] on div "✕" at bounding box center [251, 245] width 14 height 14
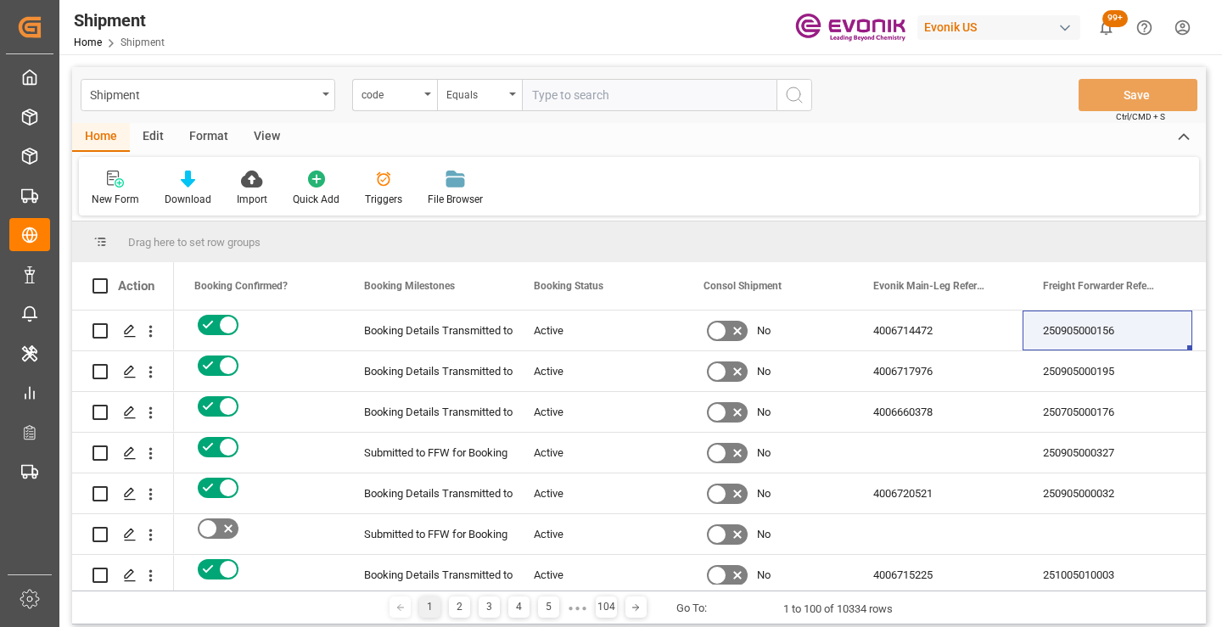
click at [592, 98] on input "text" at bounding box center [649, 95] width 254 height 32
paste input "2ee2544cd0af"
type input "2ee2544cd0af"
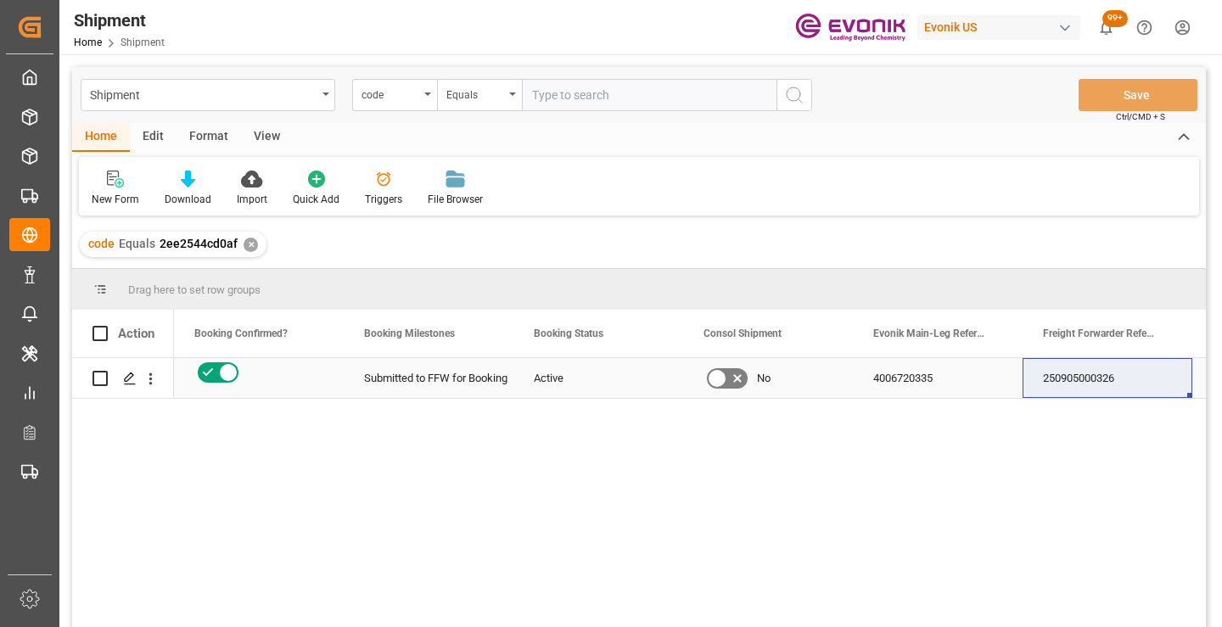
click at [1099, 376] on div "250905000326" at bounding box center [1107, 378] width 170 height 40
click at [246, 242] on div "✕" at bounding box center [250, 245] width 14 height 14
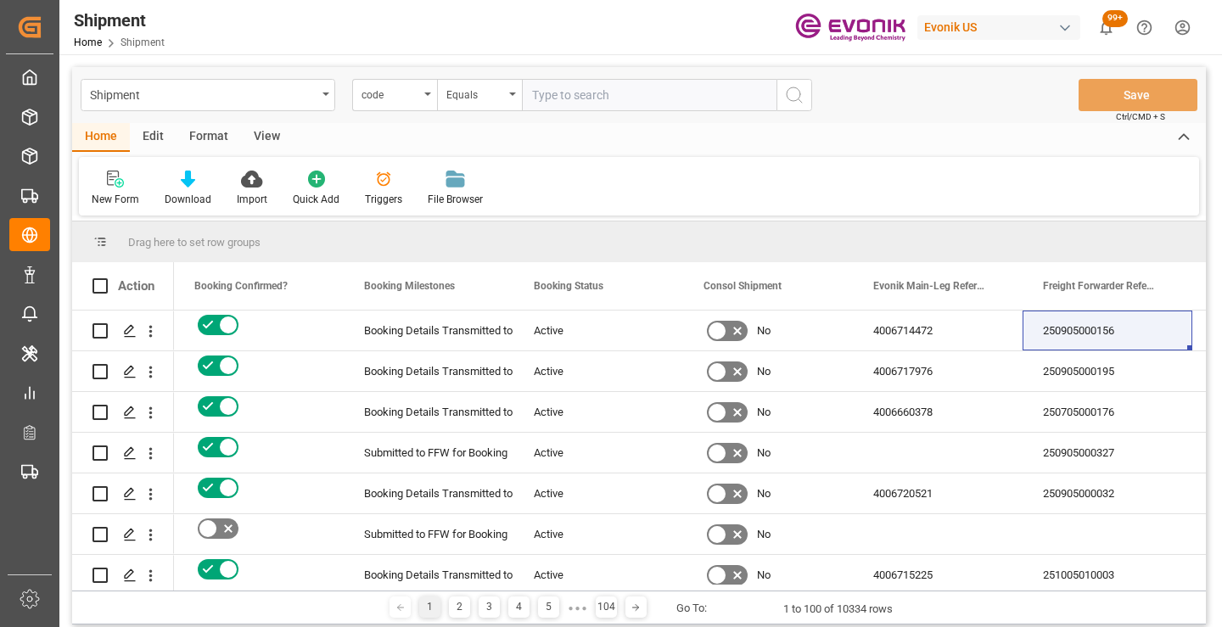
click at [644, 93] on input "text" at bounding box center [649, 95] width 254 height 32
paste input "26f99ab4d6f1"
type input "26f99ab4d6f1"
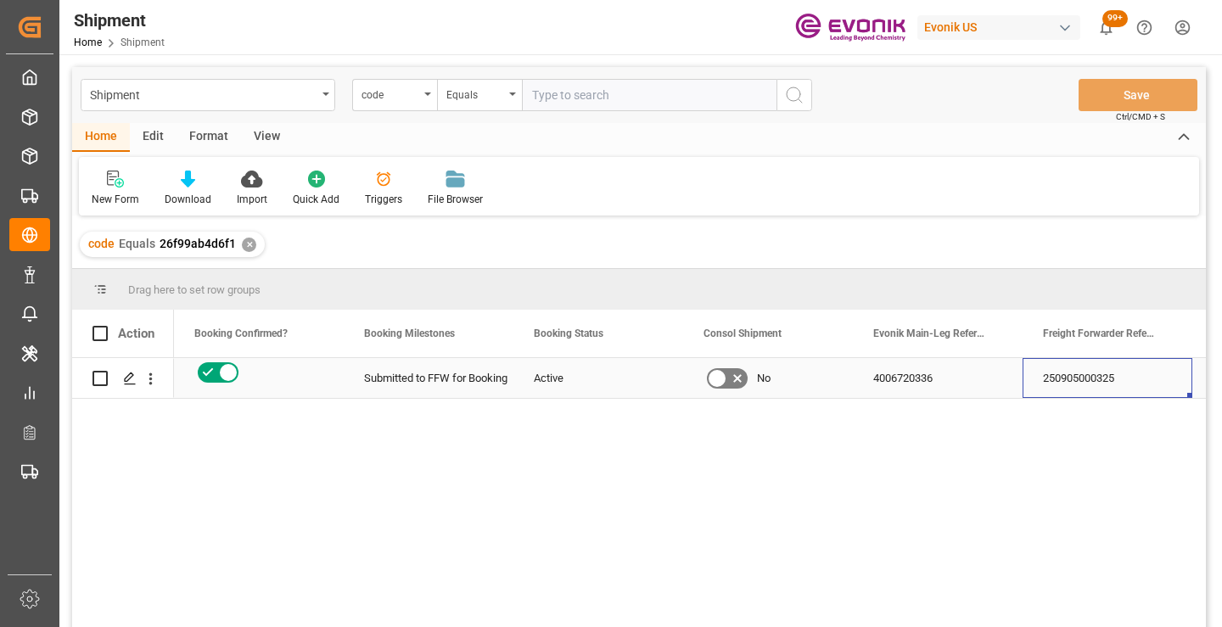
click at [1059, 377] on div "250905000325" at bounding box center [1107, 378] width 170 height 40
click at [243, 248] on div "✕" at bounding box center [249, 245] width 14 height 14
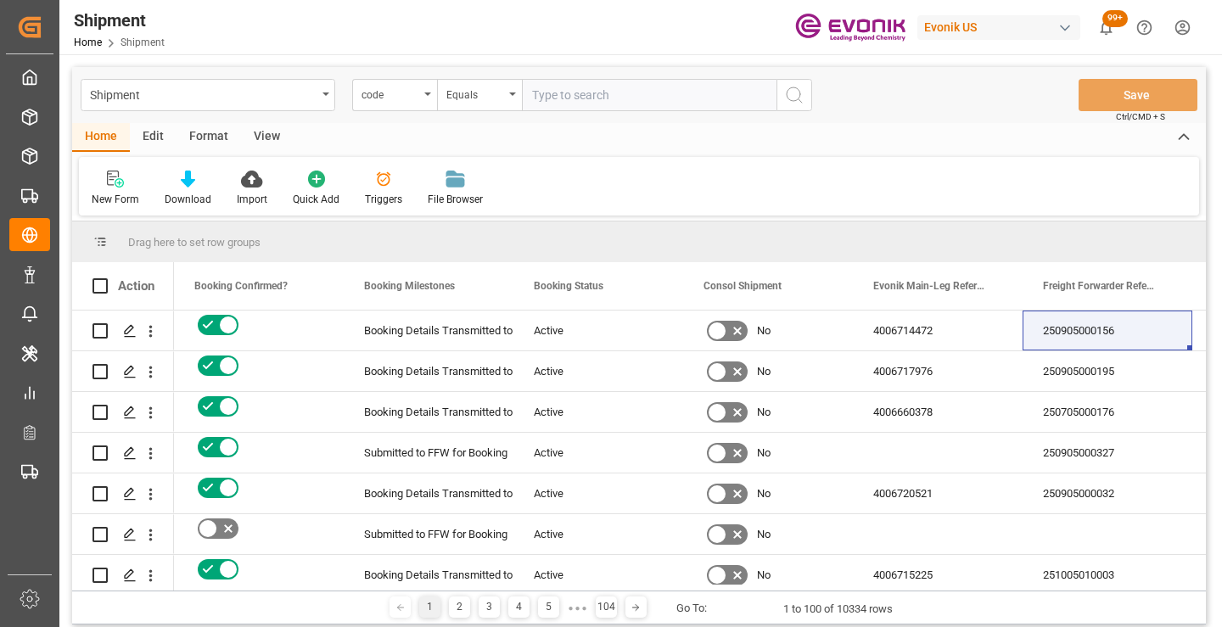
click at [584, 100] on input "text" at bounding box center [649, 95] width 254 height 32
paste input "81942d9e433b"
type input "81942d9e433b"
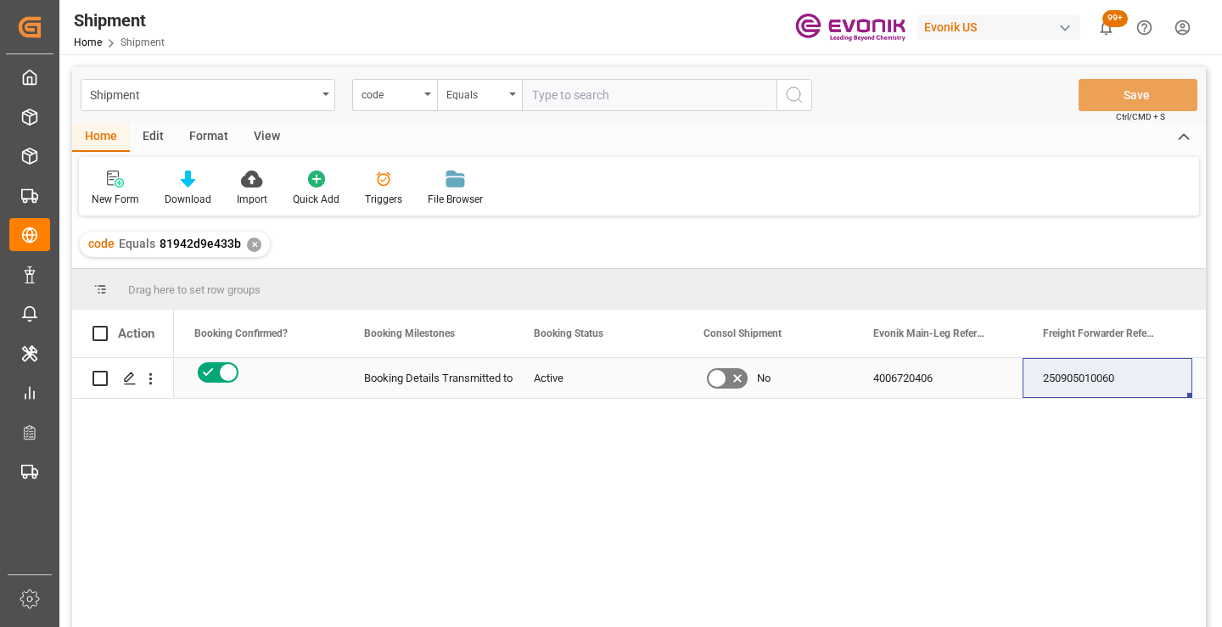
click at [1084, 374] on div "250905010060" at bounding box center [1107, 378] width 170 height 40
click at [249, 244] on div "✕" at bounding box center [254, 245] width 14 height 14
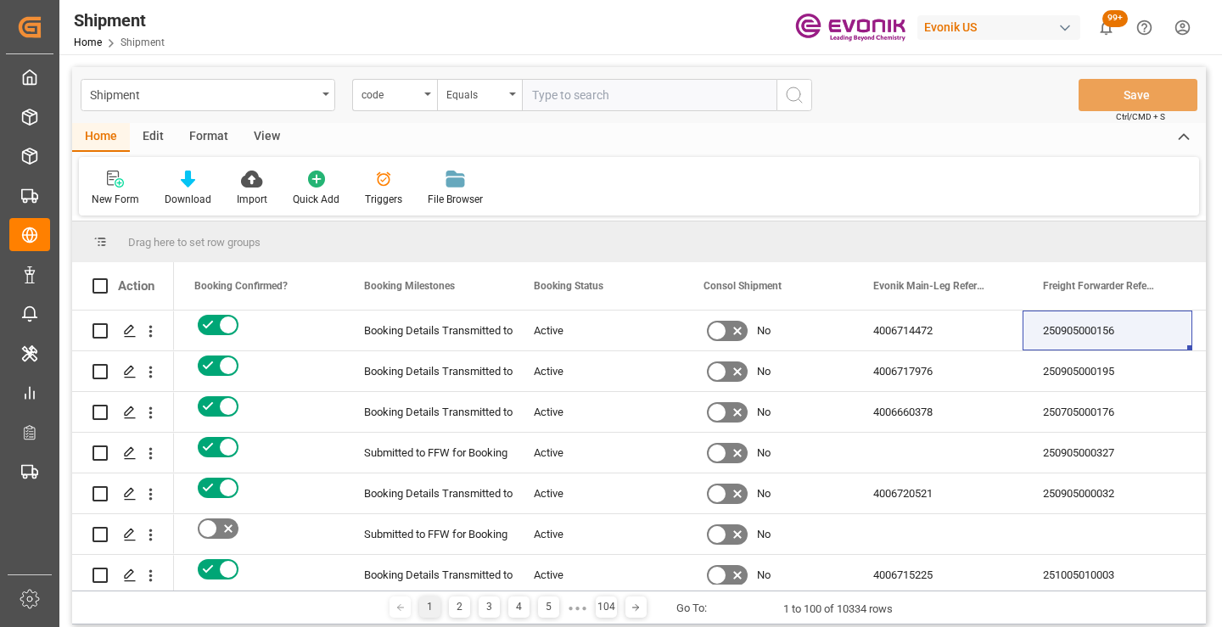
click at [596, 92] on input "text" at bounding box center [649, 95] width 254 height 32
paste input "6e35d9c4d19f"
type input "6e35d9c4d19f"
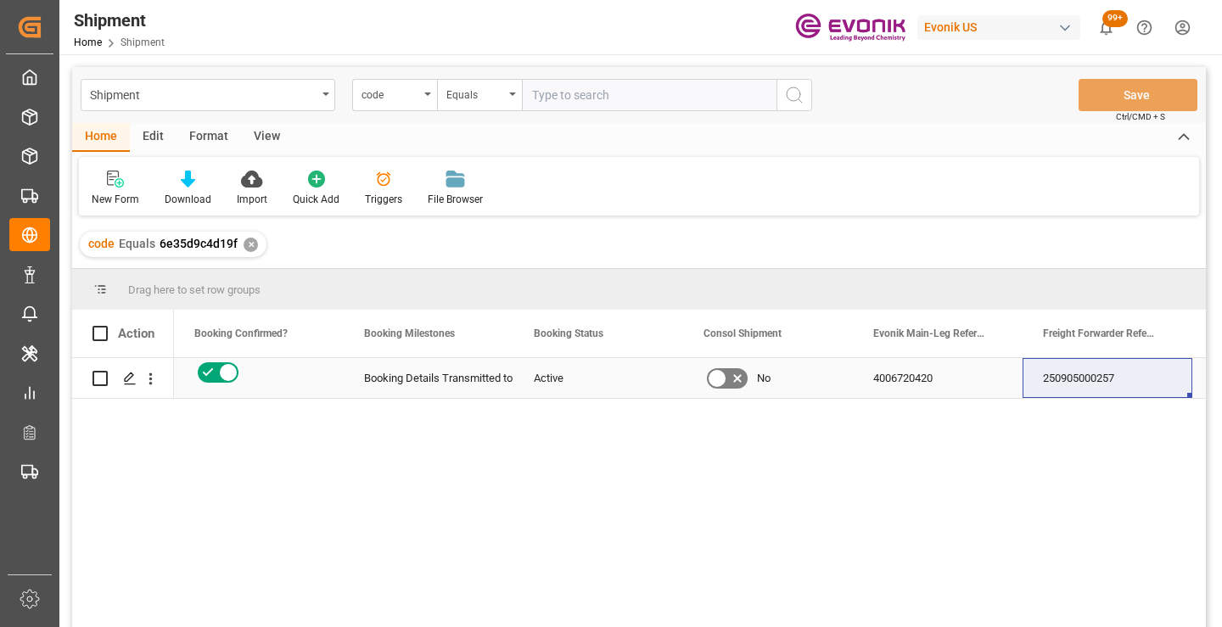
click at [1060, 383] on div "250905000257" at bounding box center [1107, 378] width 170 height 40
click at [249, 243] on div "✕" at bounding box center [250, 245] width 14 height 14
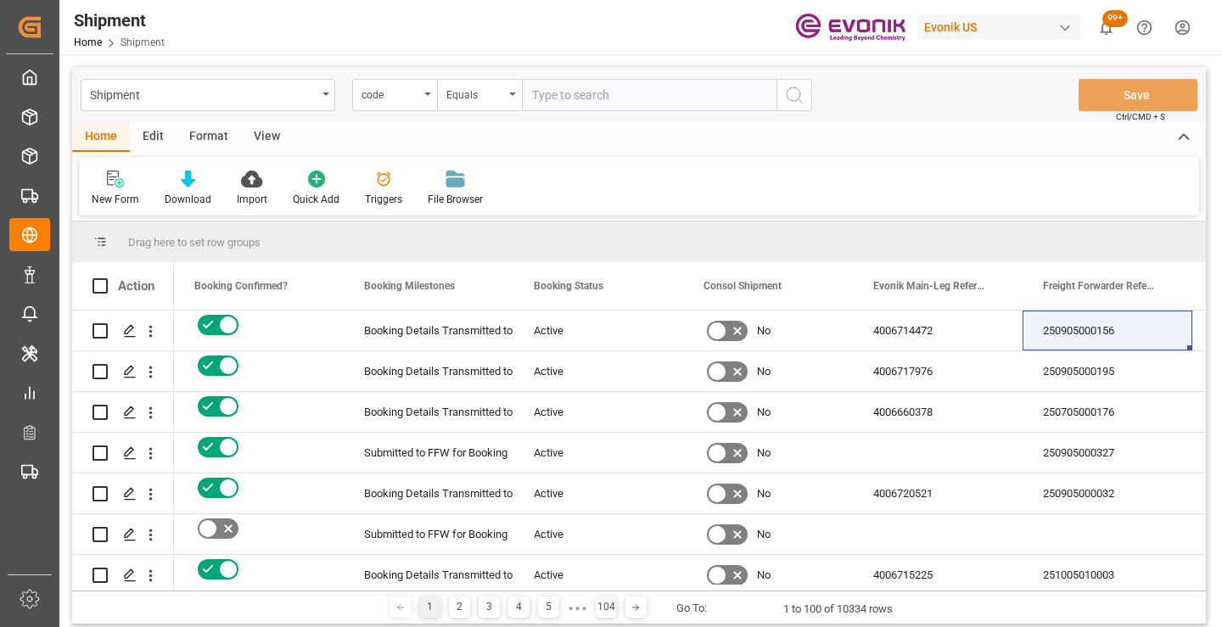
click at [567, 98] on input "text" at bounding box center [649, 95] width 254 height 32
paste input "6ebc230c5ee8"
type input "6ebc230c5ee8"
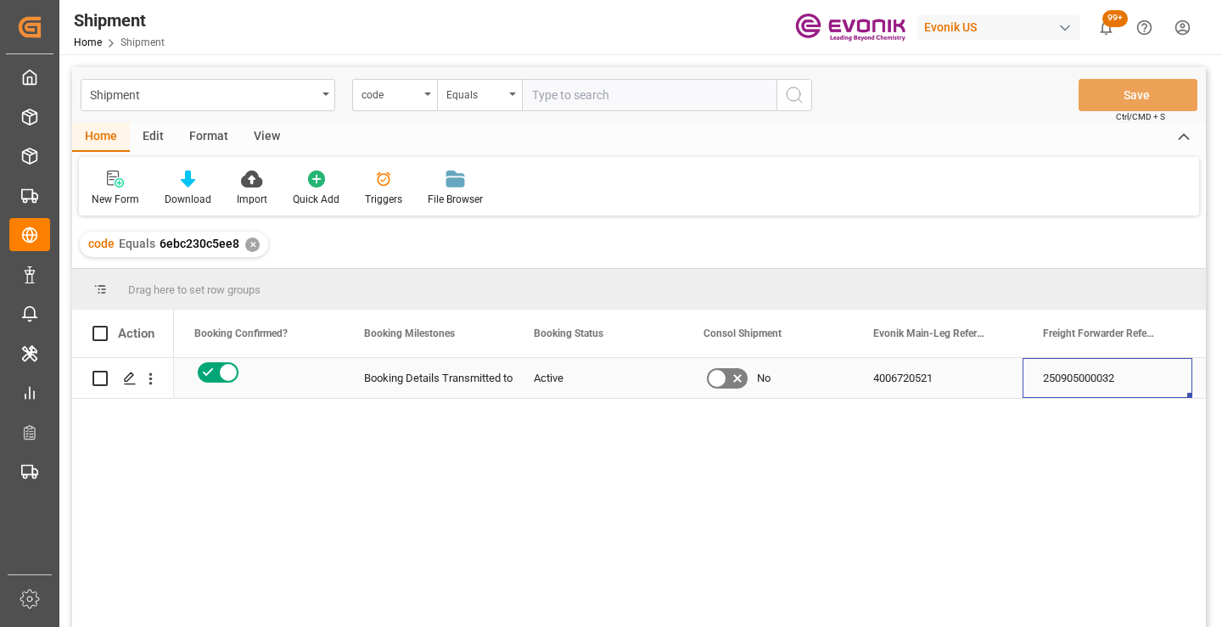
click at [1095, 382] on div "250905000032" at bounding box center [1107, 378] width 170 height 40
